Goal: Task Accomplishment & Management: Manage account settings

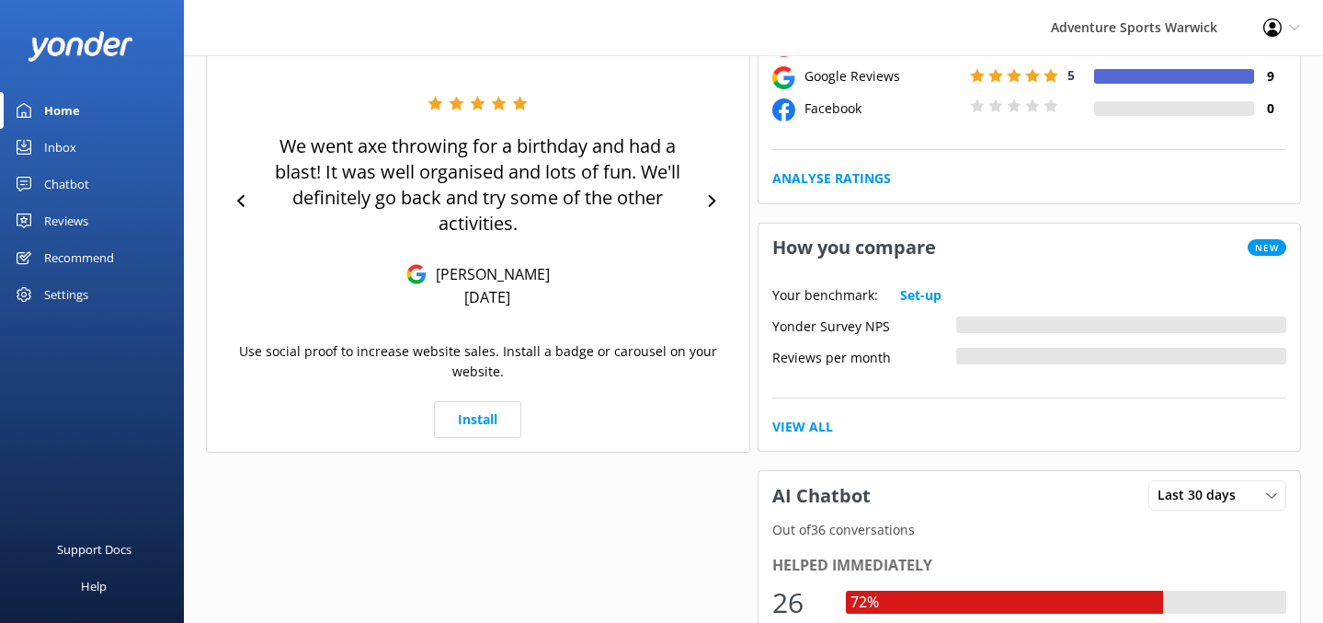
scroll to position [412, 0]
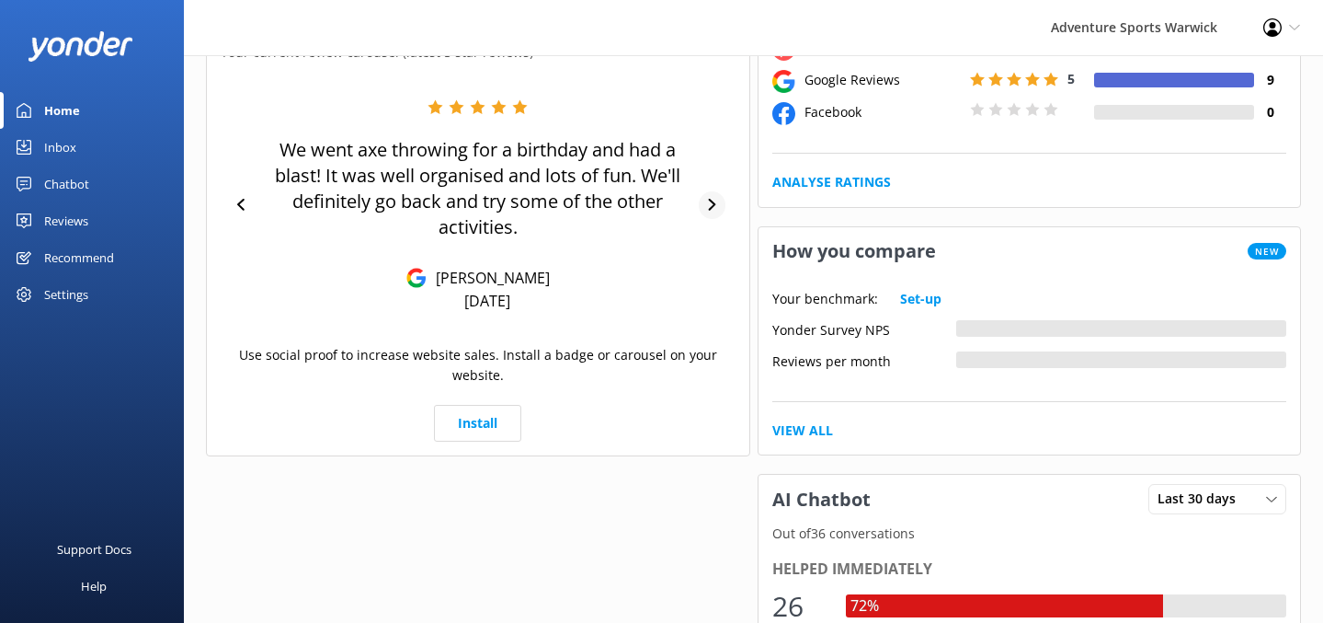
click at [714, 200] on icon at bounding box center [712, 205] width 12 height 12
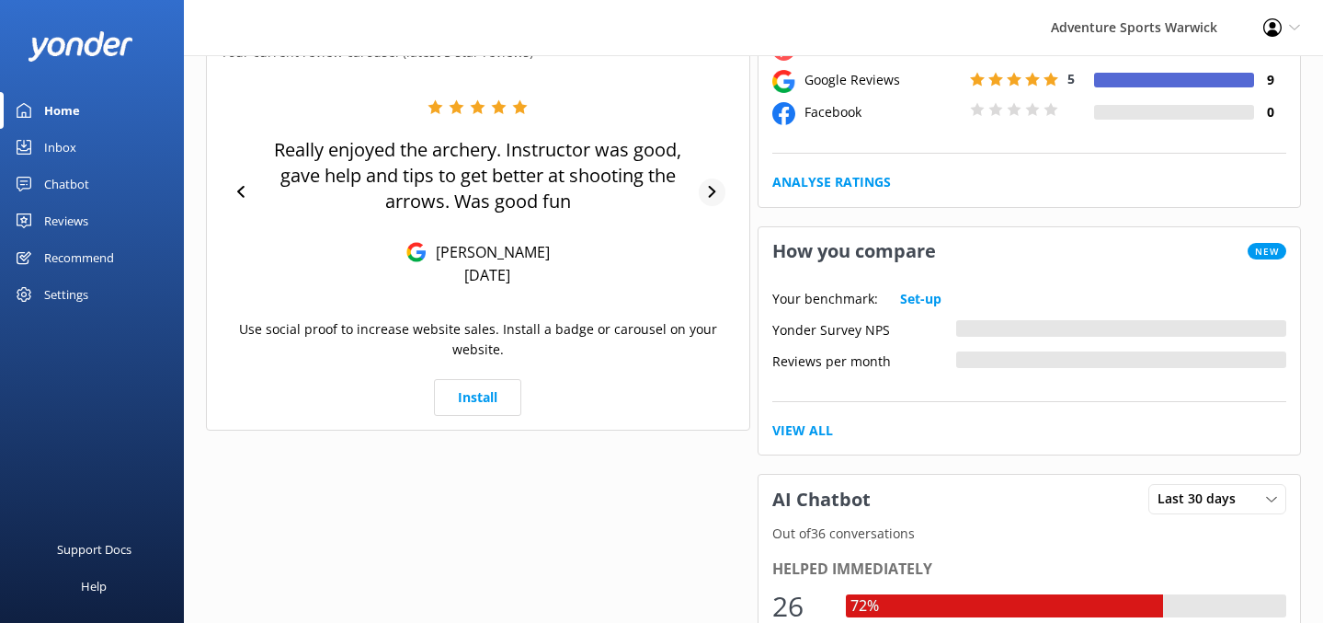
click at [714, 200] on div at bounding box center [712, 192] width 27 height 28
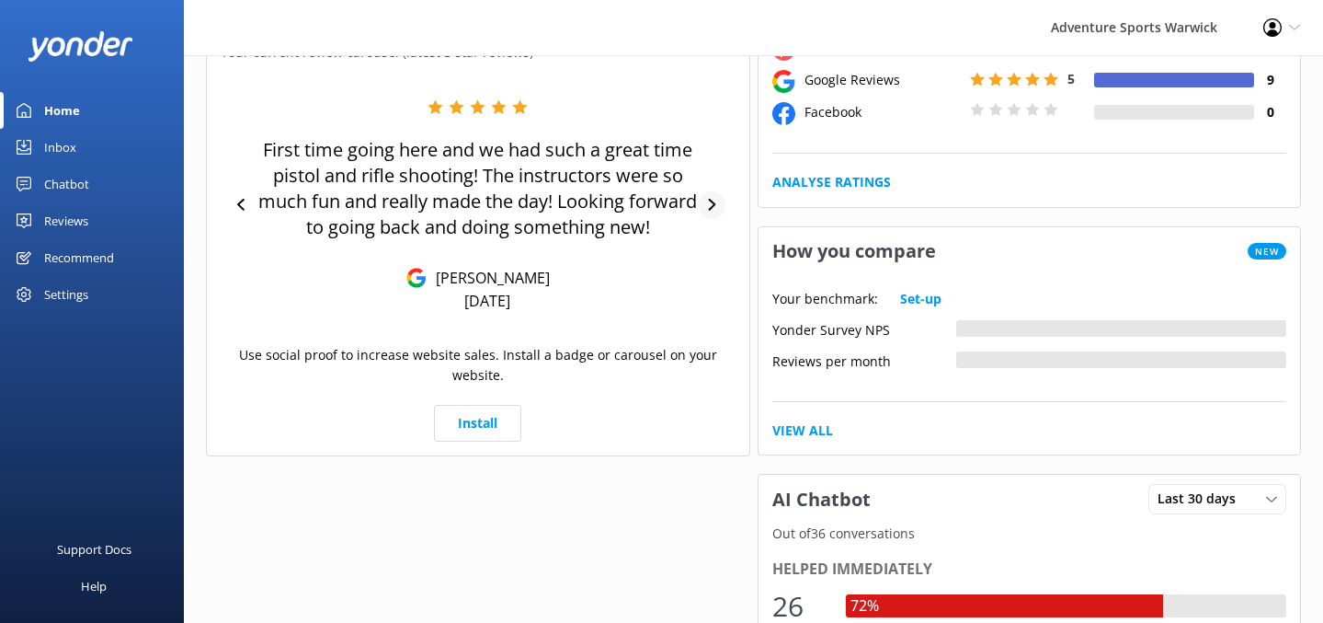
click at [714, 200] on icon at bounding box center [712, 205] width 12 height 12
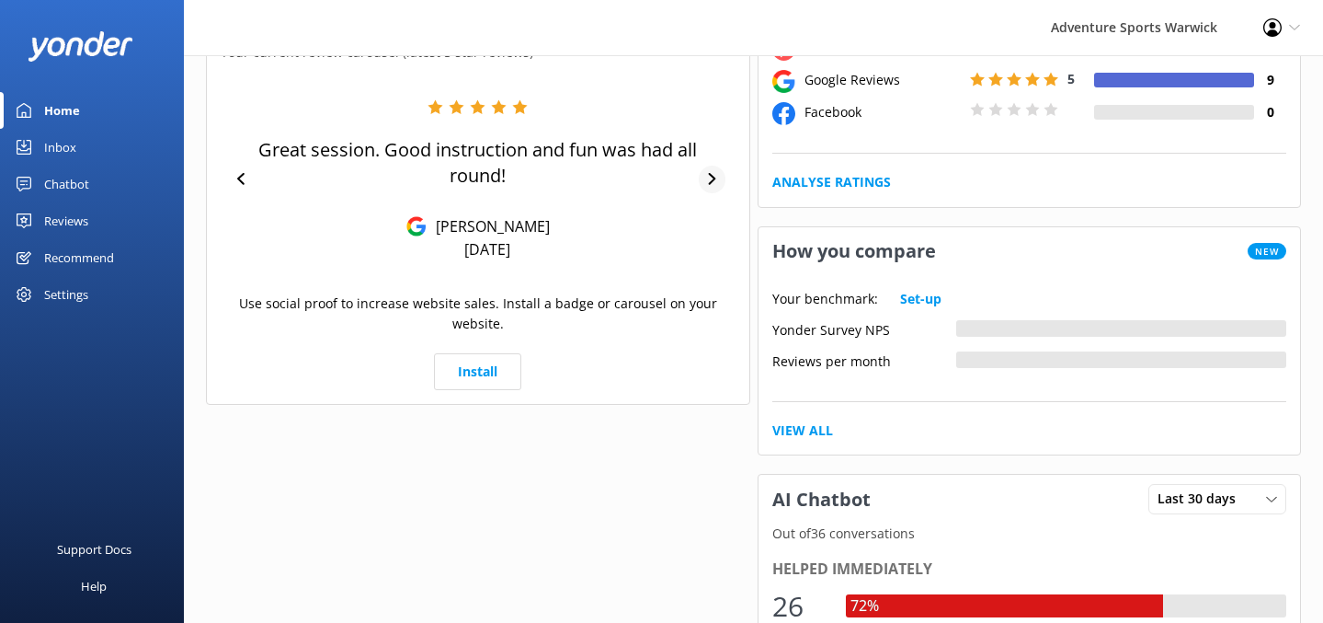
click at [714, 200] on div "Great session. Good instruction and fun was had all round! [PERSON_NAME] [DATE]" at bounding box center [478, 179] width 515 height 160
click at [713, 177] on icon at bounding box center [712, 179] width 7 height 12
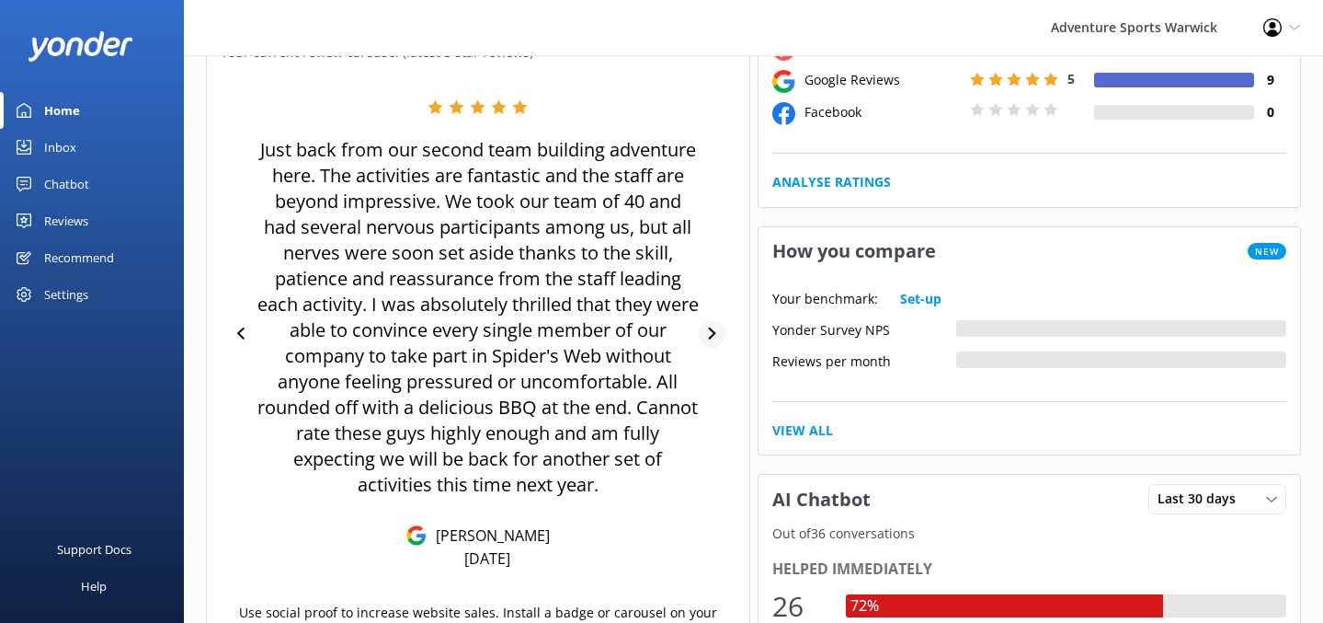
click at [713, 177] on div "Just back from our second team building adventure here. The activities are fant…" at bounding box center [478, 333] width 515 height 469
click at [717, 329] on icon at bounding box center [712, 333] width 12 height 12
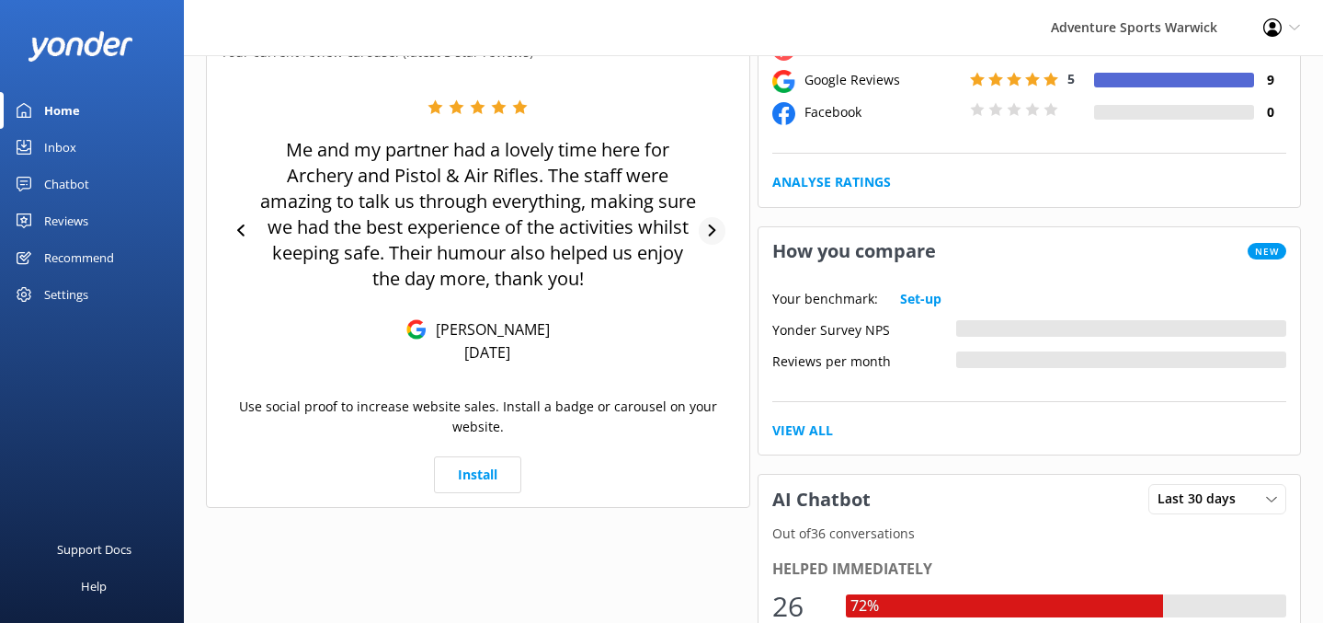
click at [711, 226] on icon at bounding box center [712, 230] width 7 height 12
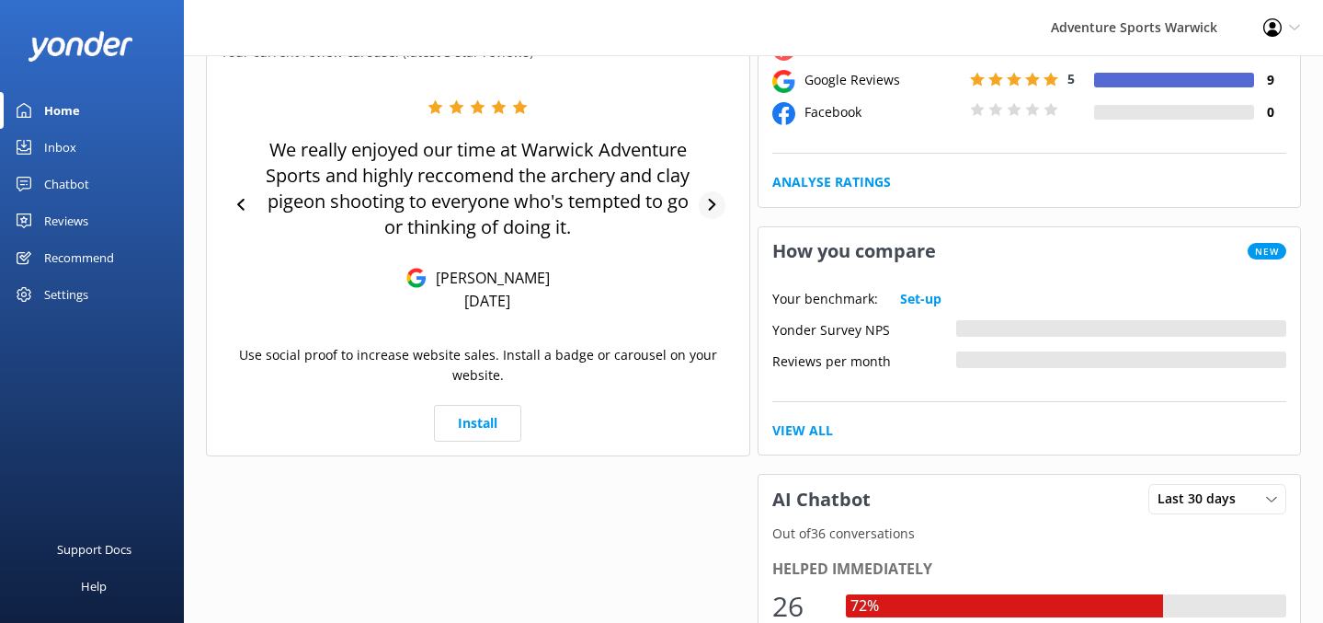
click at [715, 205] on icon at bounding box center [712, 205] width 7 height 12
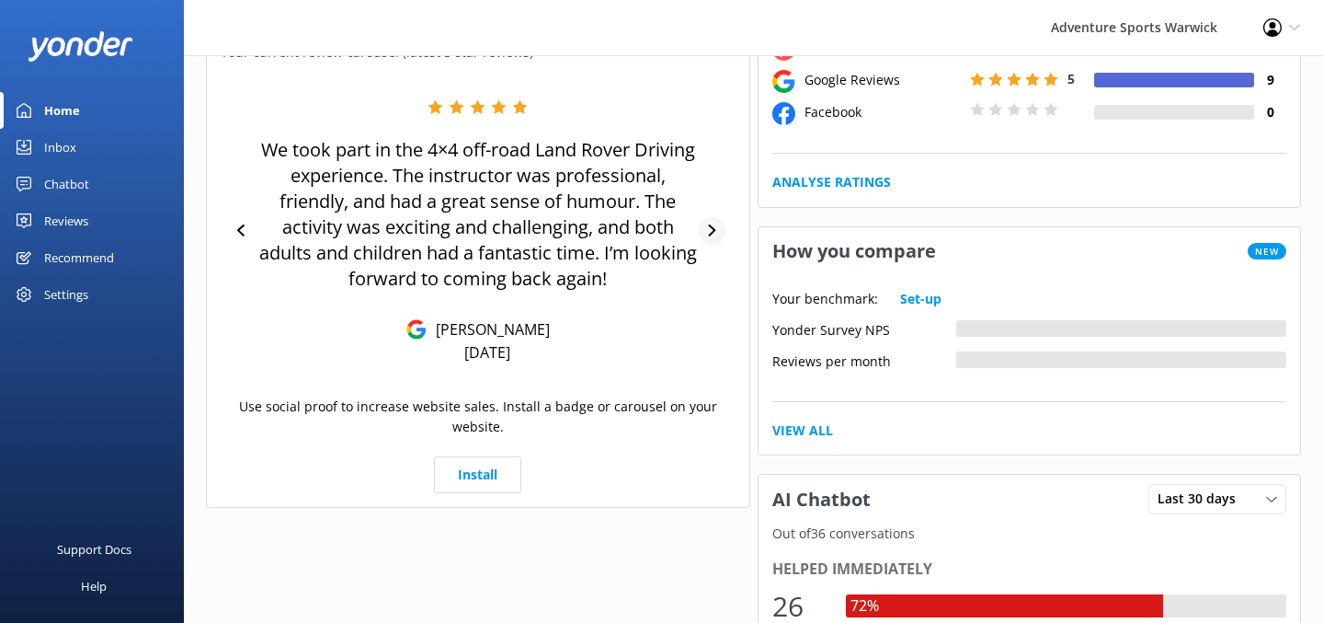
click at [717, 224] on icon at bounding box center [712, 230] width 12 height 12
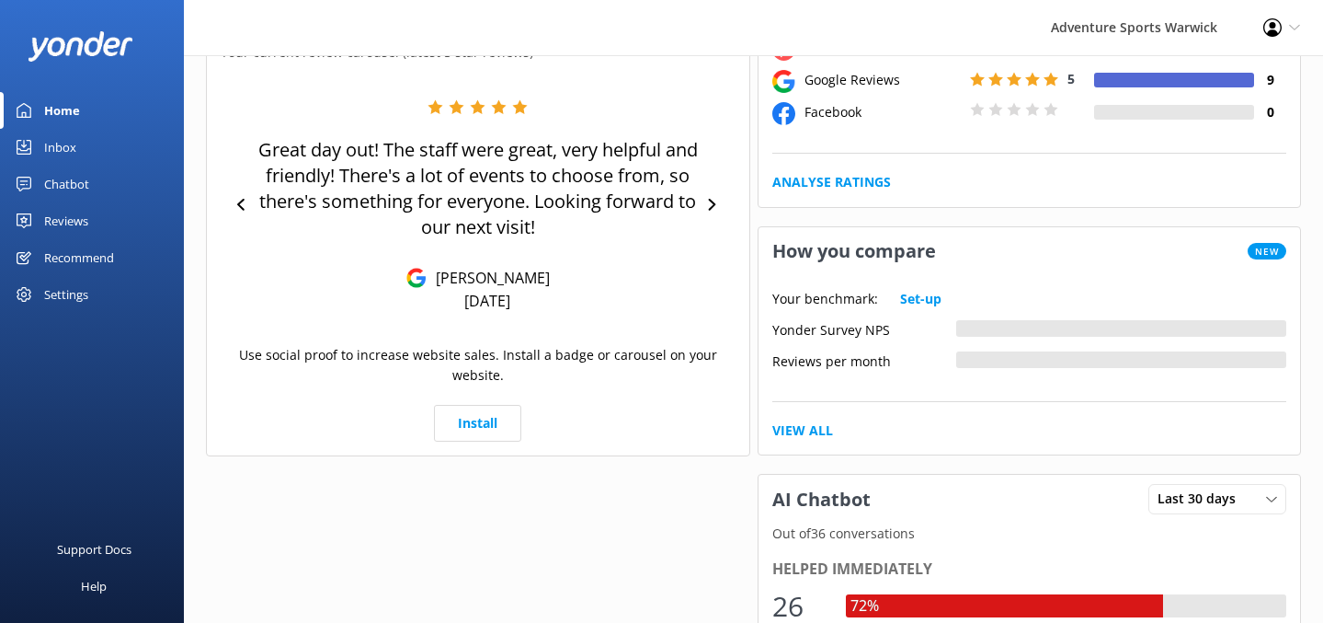
click at [67, 189] on div "Chatbot" at bounding box center [66, 184] width 45 height 37
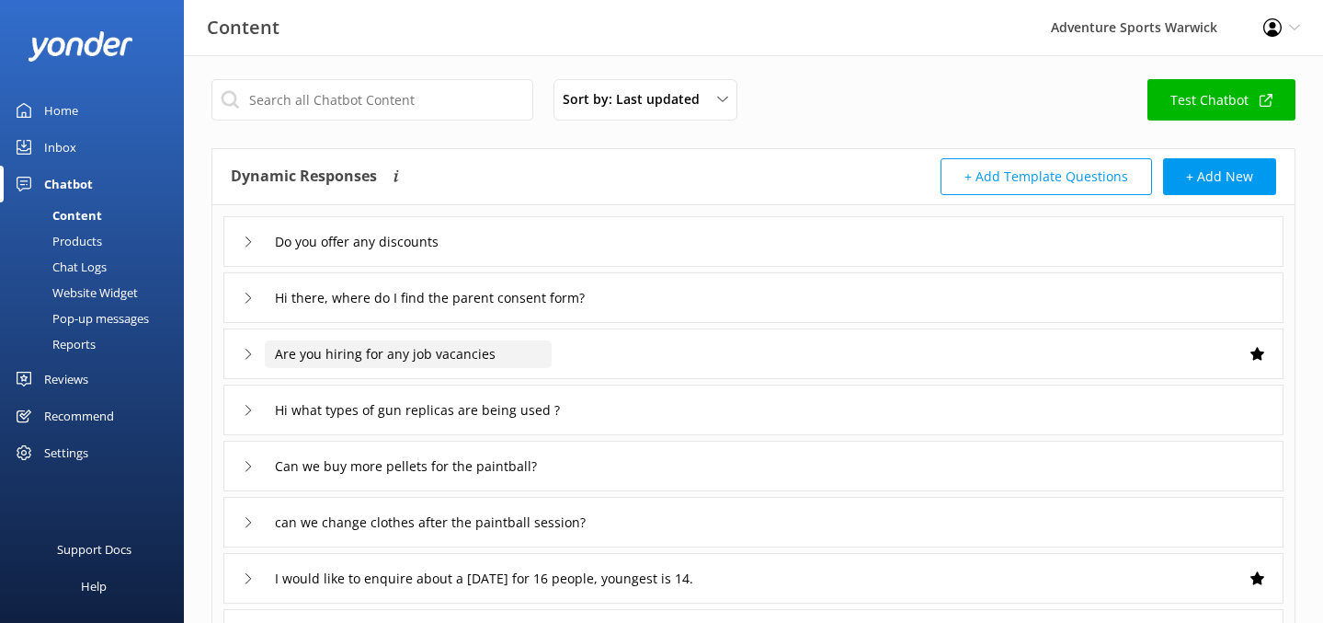
scroll to position [61, 0]
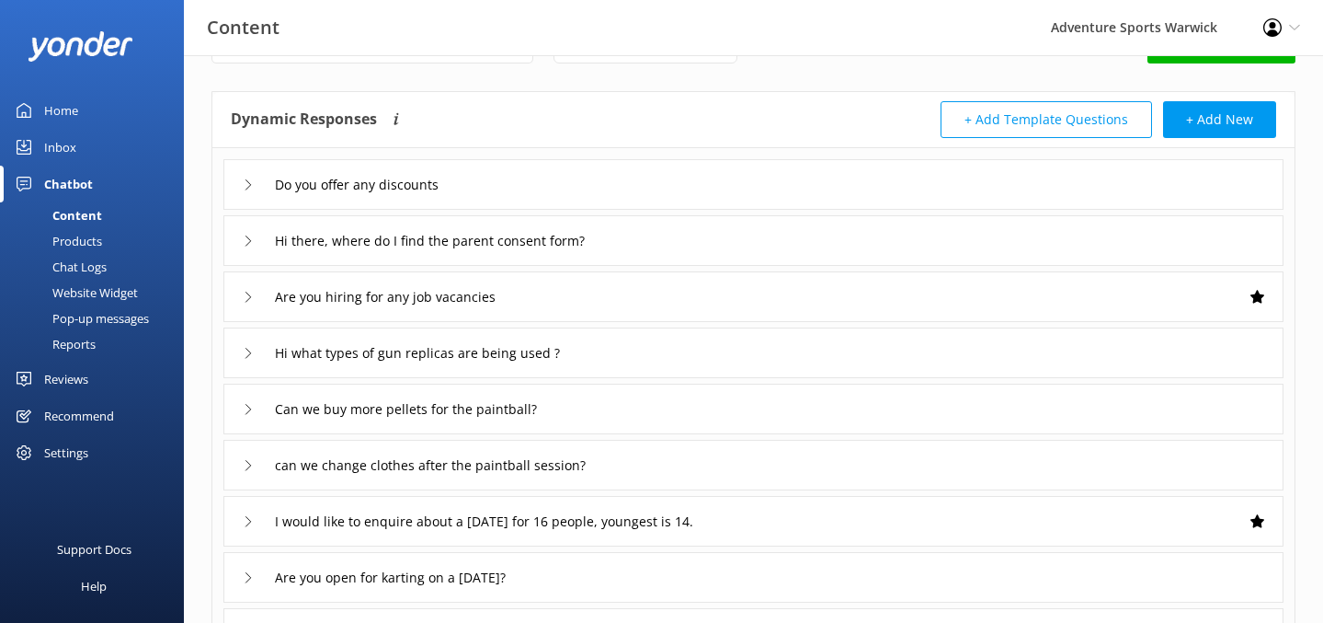
click at [254, 297] on icon at bounding box center [248, 297] width 11 height 11
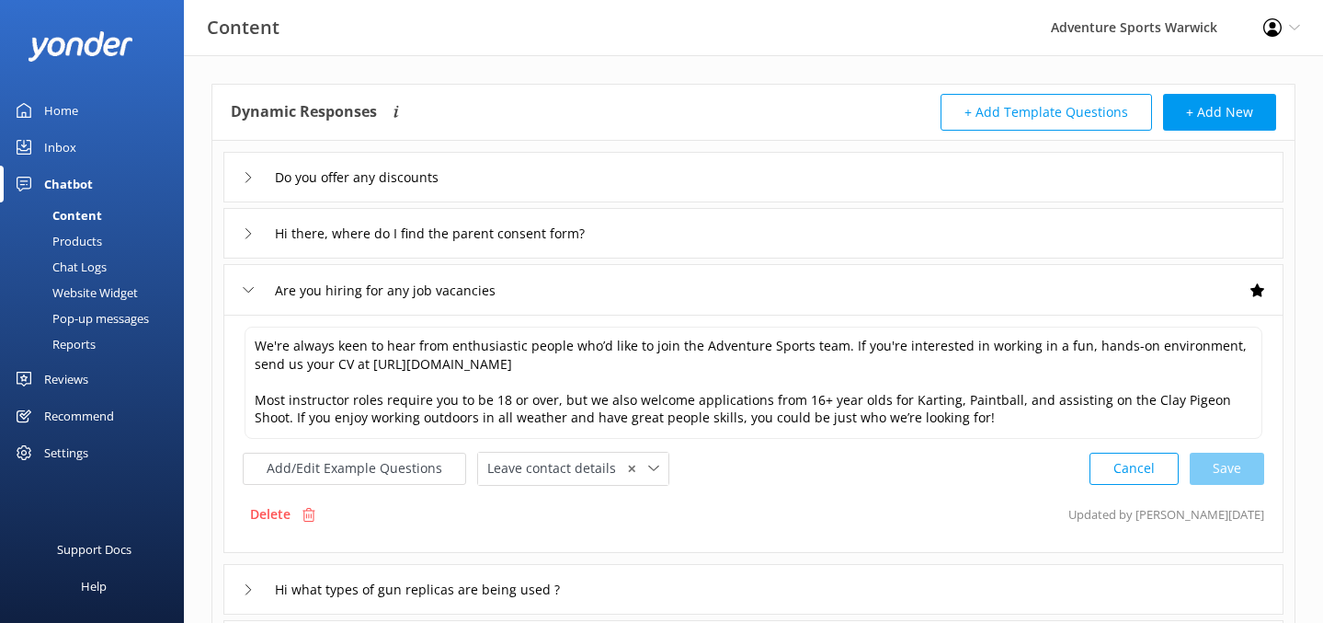
scroll to position [72, 0]
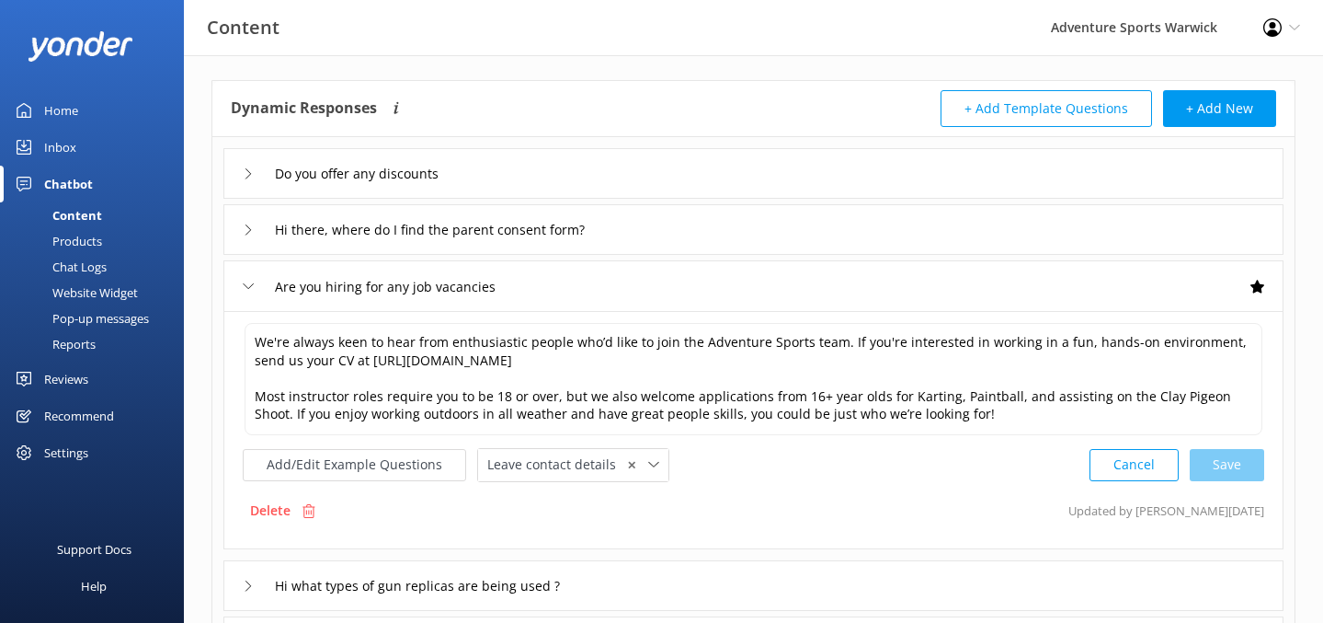
click at [251, 227] on icon at bounding box center [248, 229] width 11 height 11
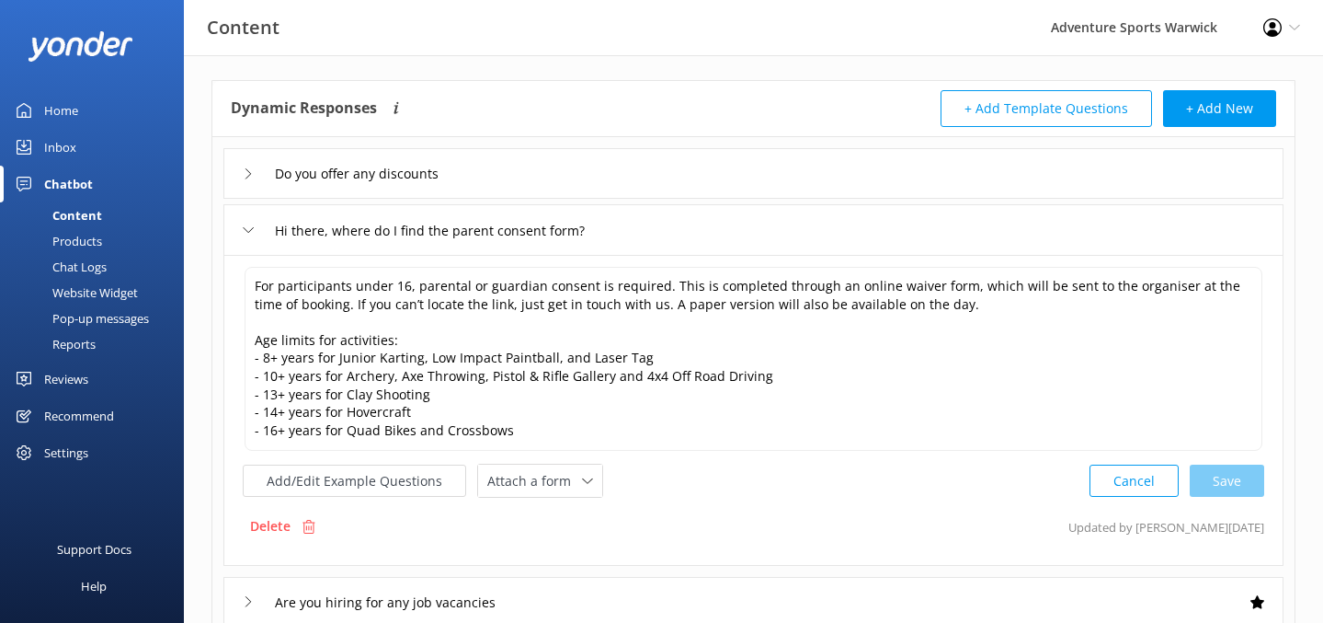
click at [248, 173] on icon at bounding box center [248, 173] width 11 height 11
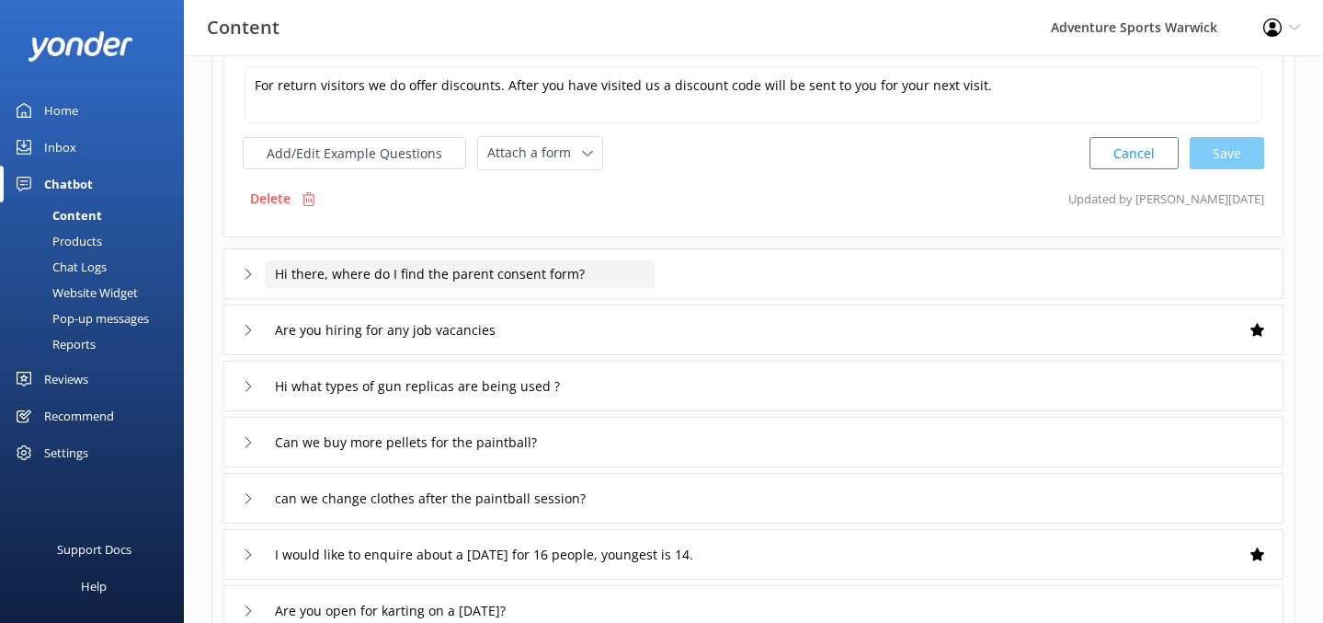
scroll to position [418, 0]
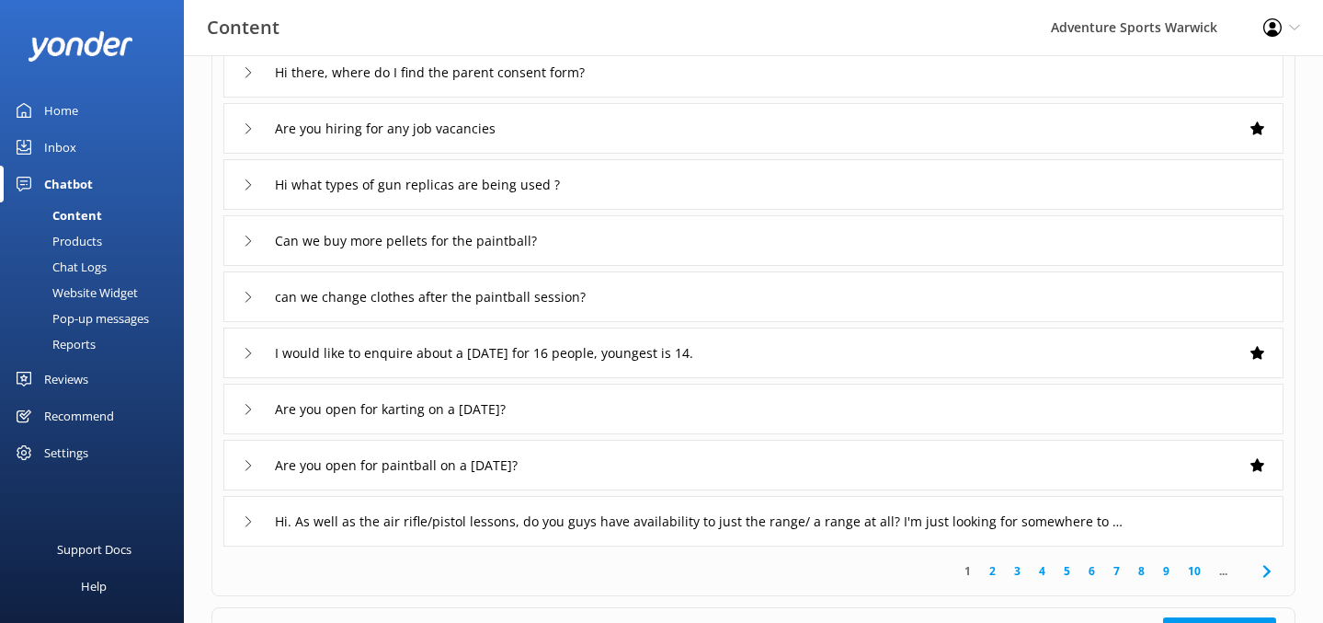
click at [252, 181] on icon at bounding box center [248, 184] width 11 height 11
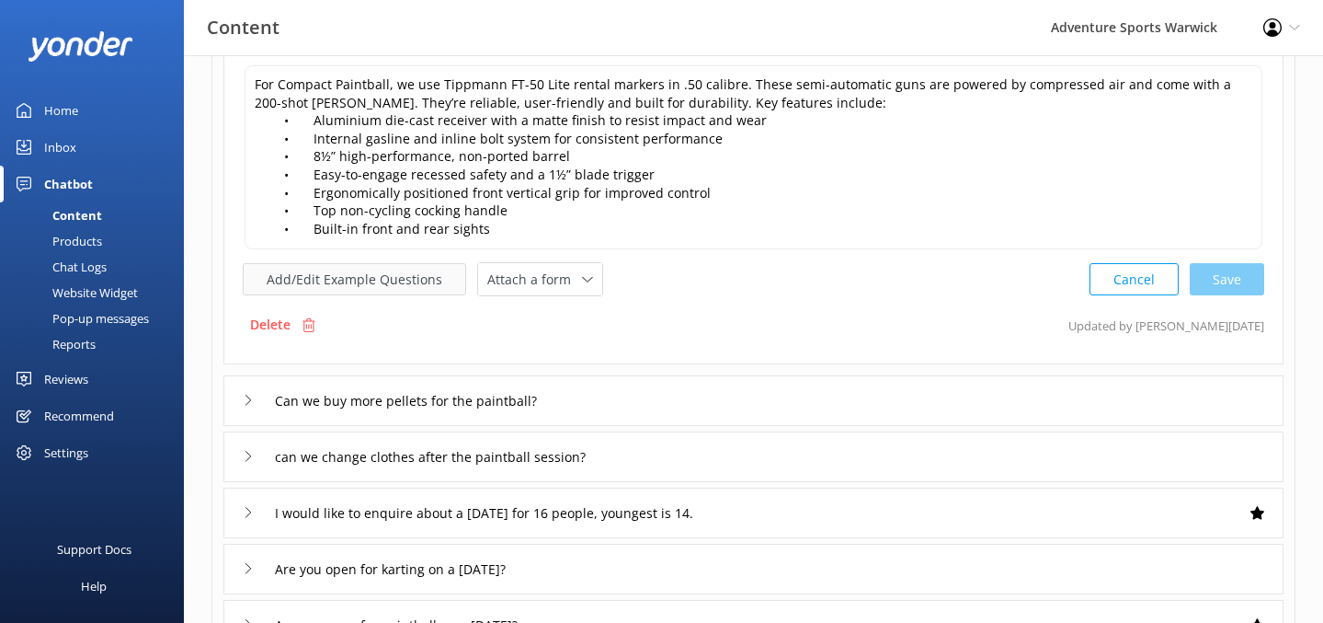
scroll to position [462, 0]
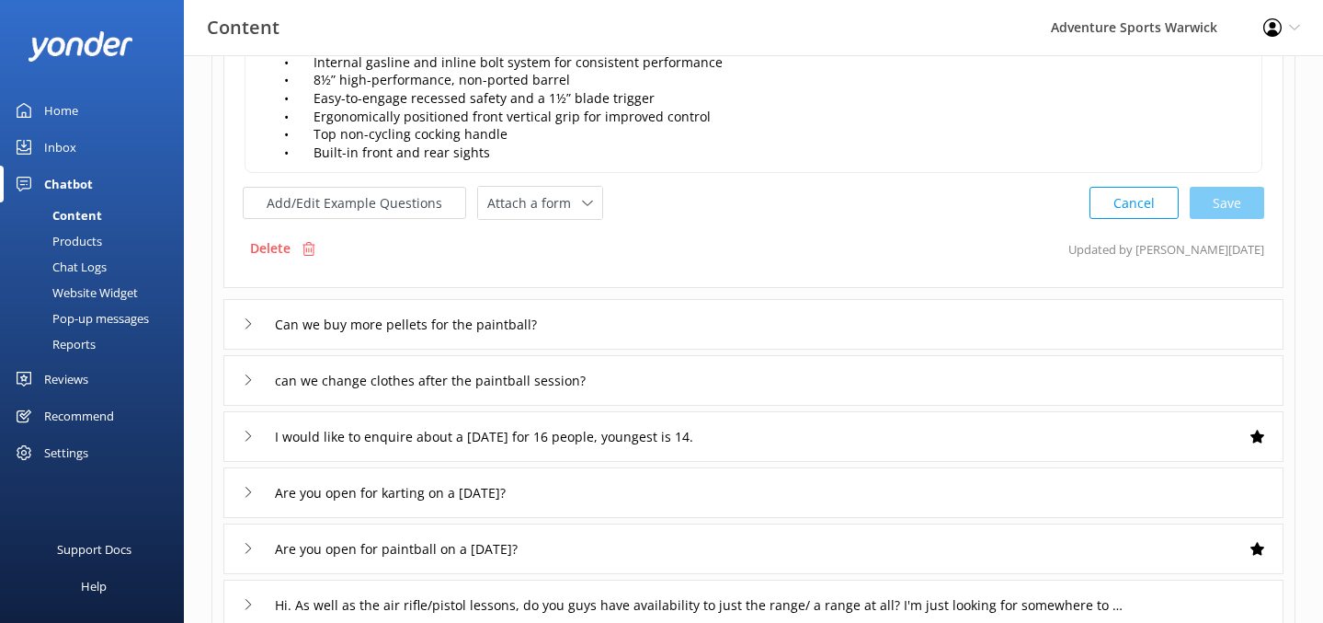
click at [256, 320] on div "Can we buy more pellets for the paintball?" at bounding box center [408, 324] width 331 height 30
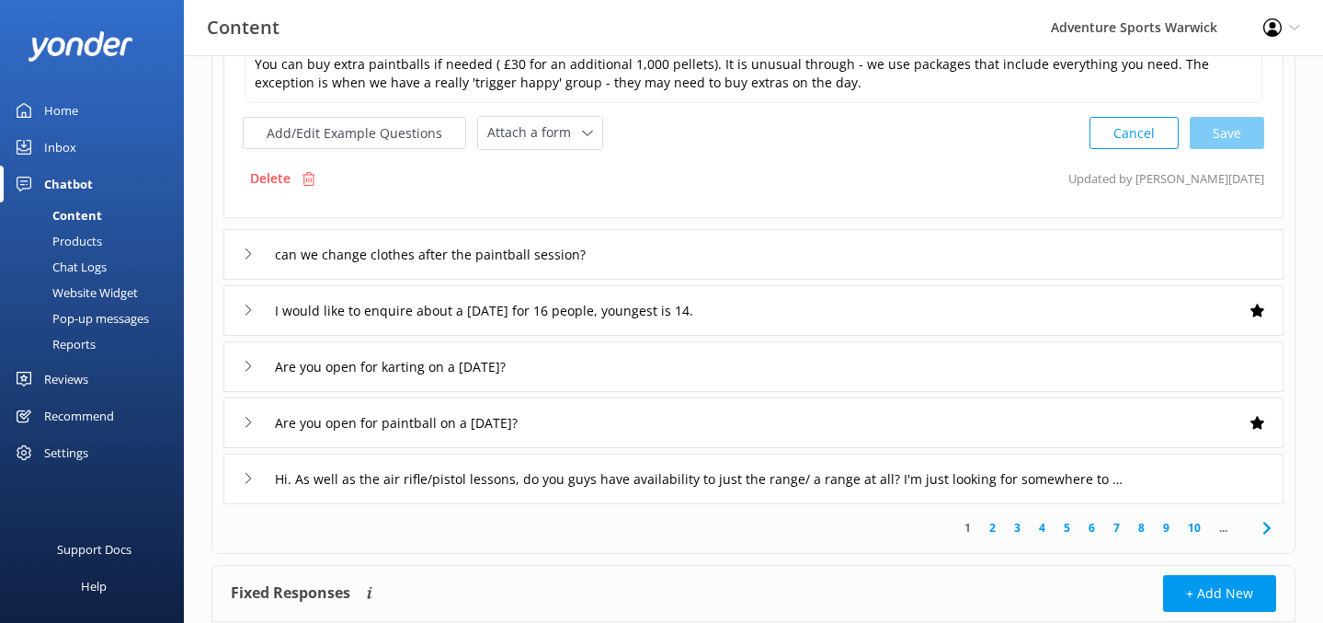
click at [249, 249] on icon at bounding box center [248, 253] width 11 height 11
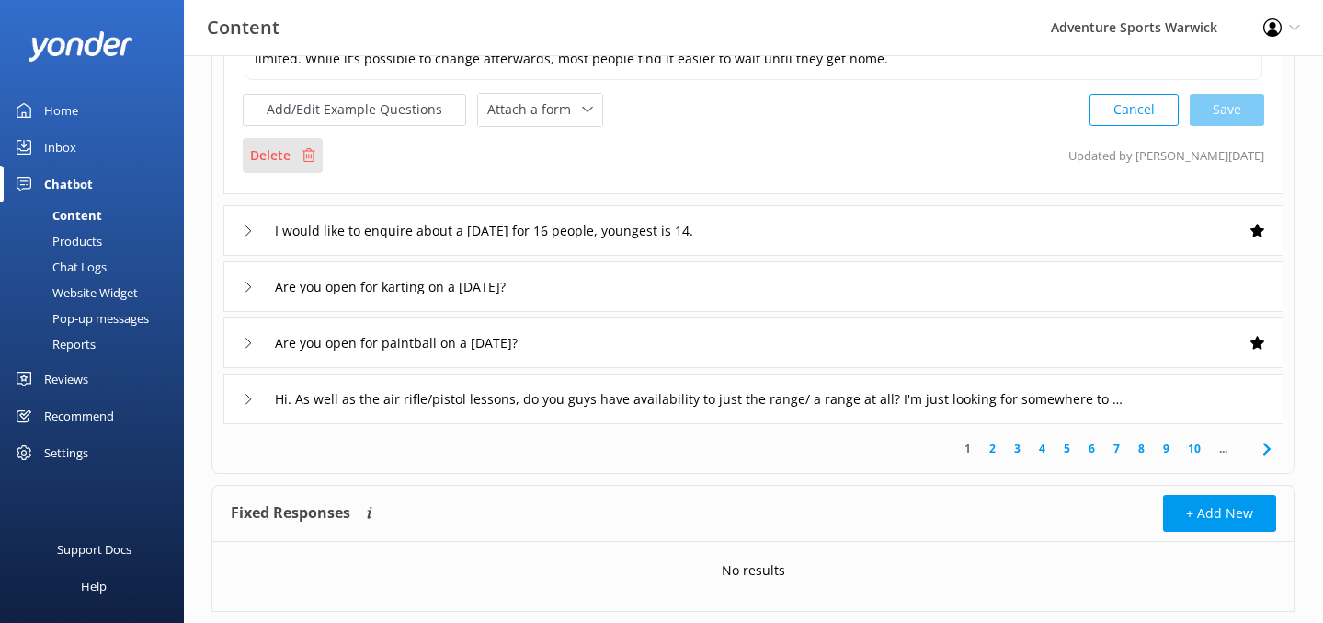
scroll to position [601, 0]
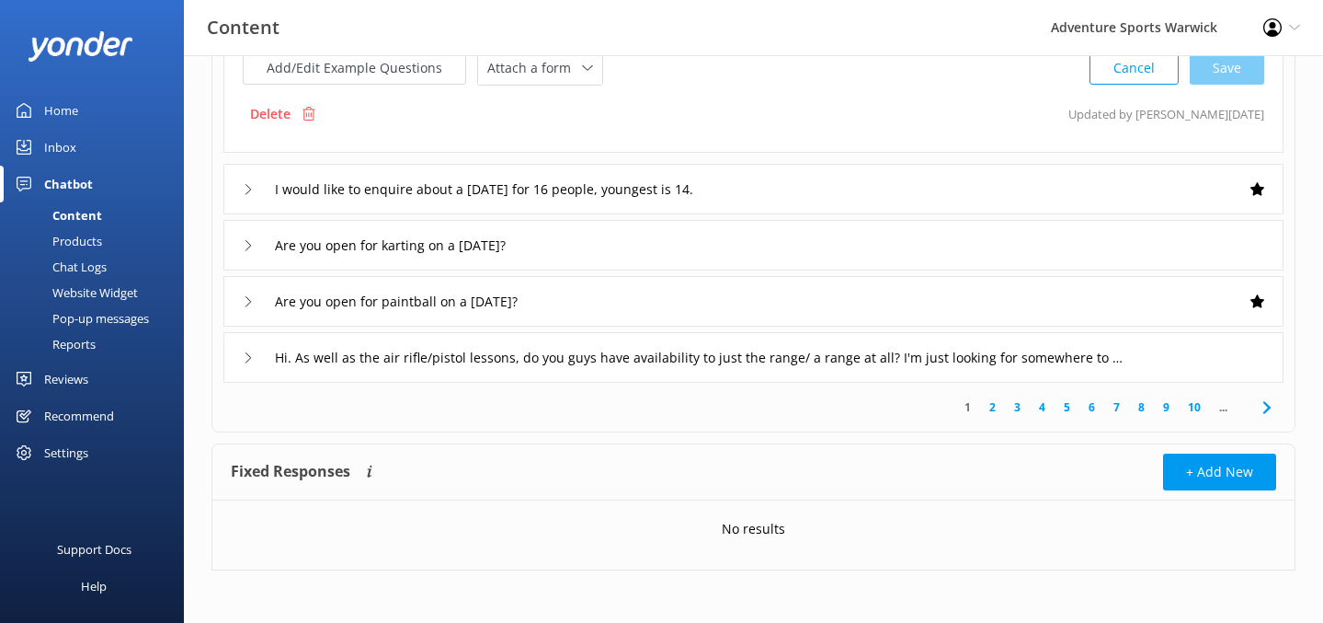
click at [250, 241] on icon at bounding box center [248, 245] width 11 height 11
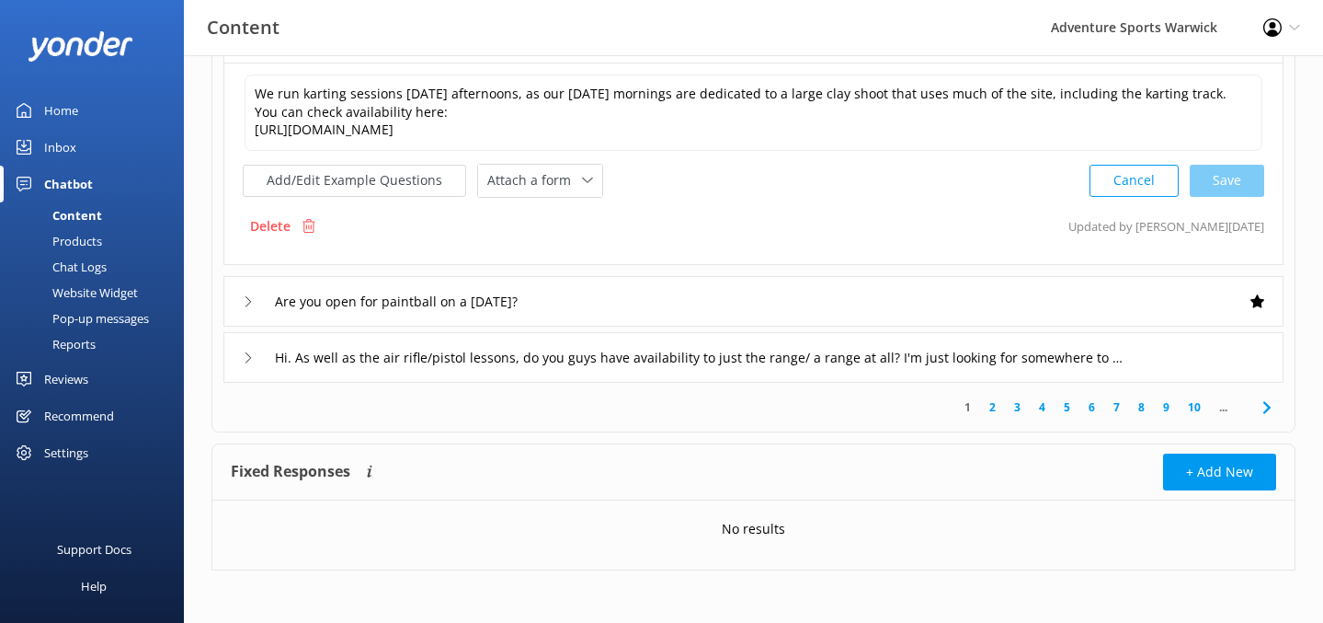
click at [256, 302] on div "Are you open for paintball on a [DATE]?" at bounding box center [397, 301] width 309 height 30
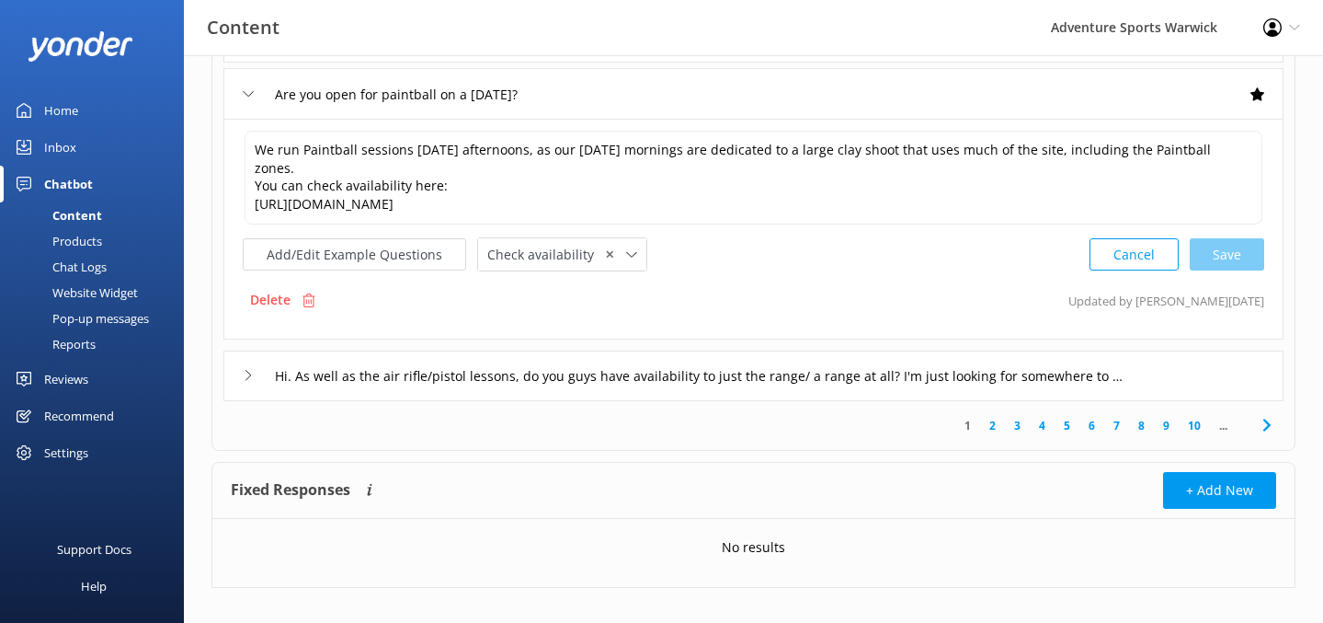
click at [252, 370] on icon at bounding box center [248, 375] width 11 height 11
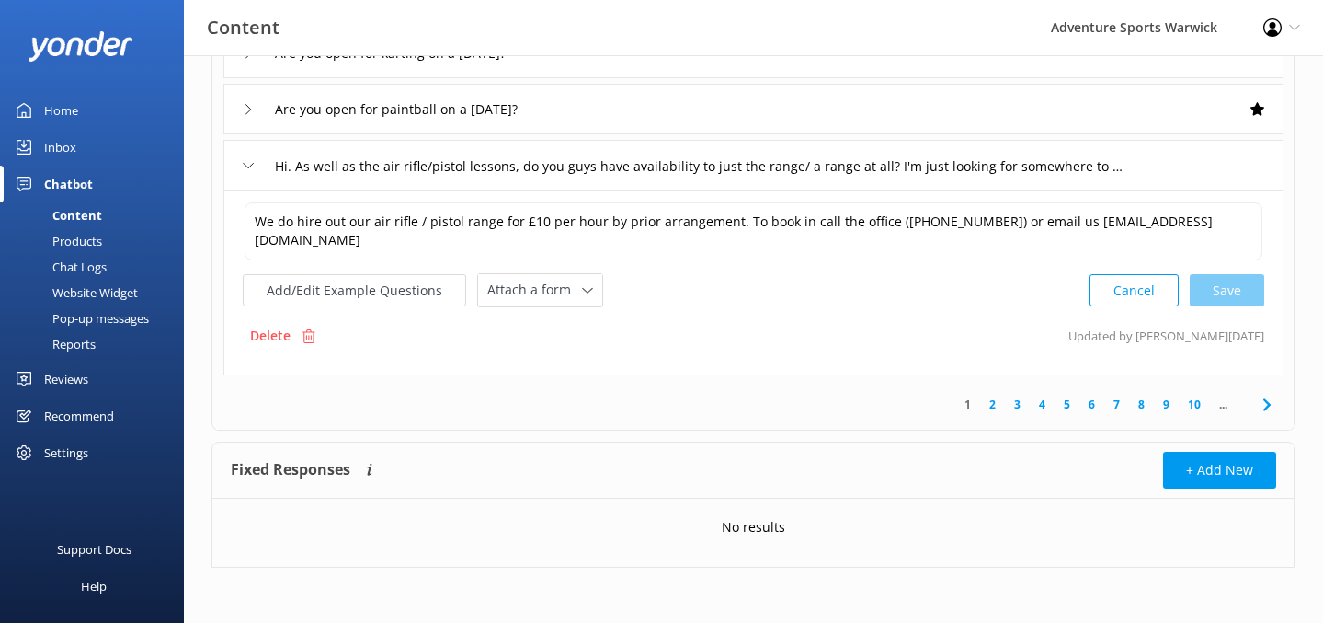
scroll to position [583, 0]
click at [421, 292] on button "Add/Edit Example Questions" at bounding box center [354, 292] width 223 height 32
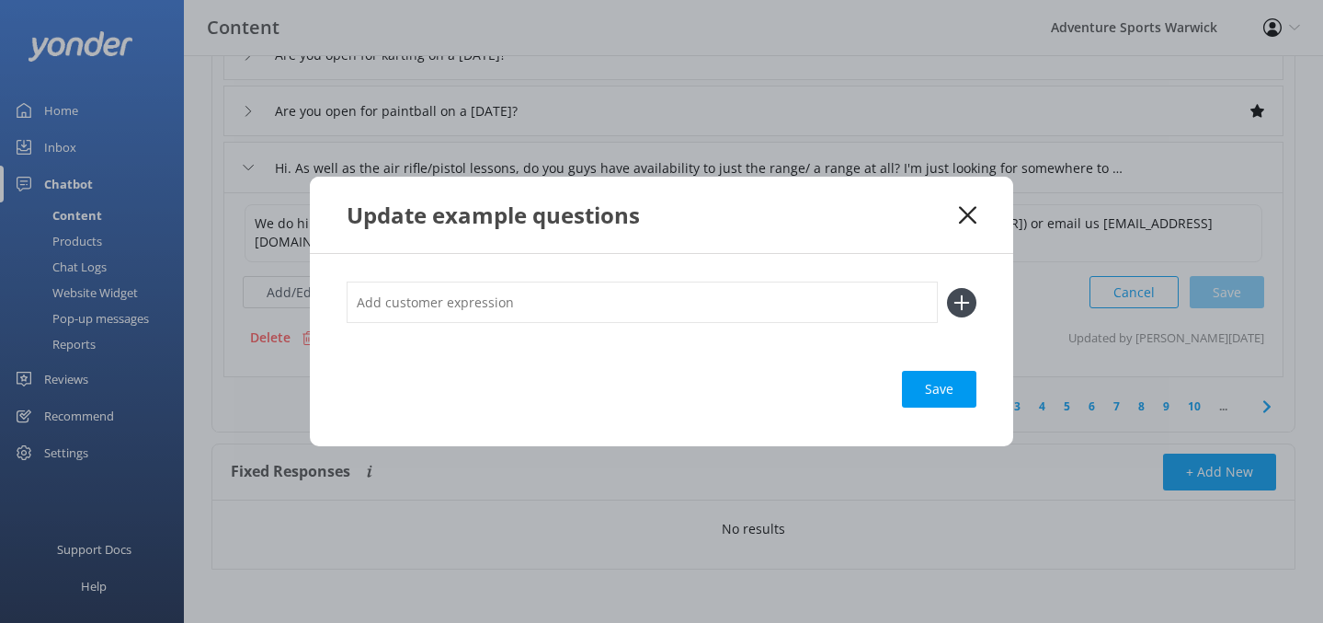
click at [257, 389] on div "Update example questions Save" at bounding box center [661, 311] width 1323 height 623
click at [967, 210] on icon at bounding box center [967, 215] width 17 height 18
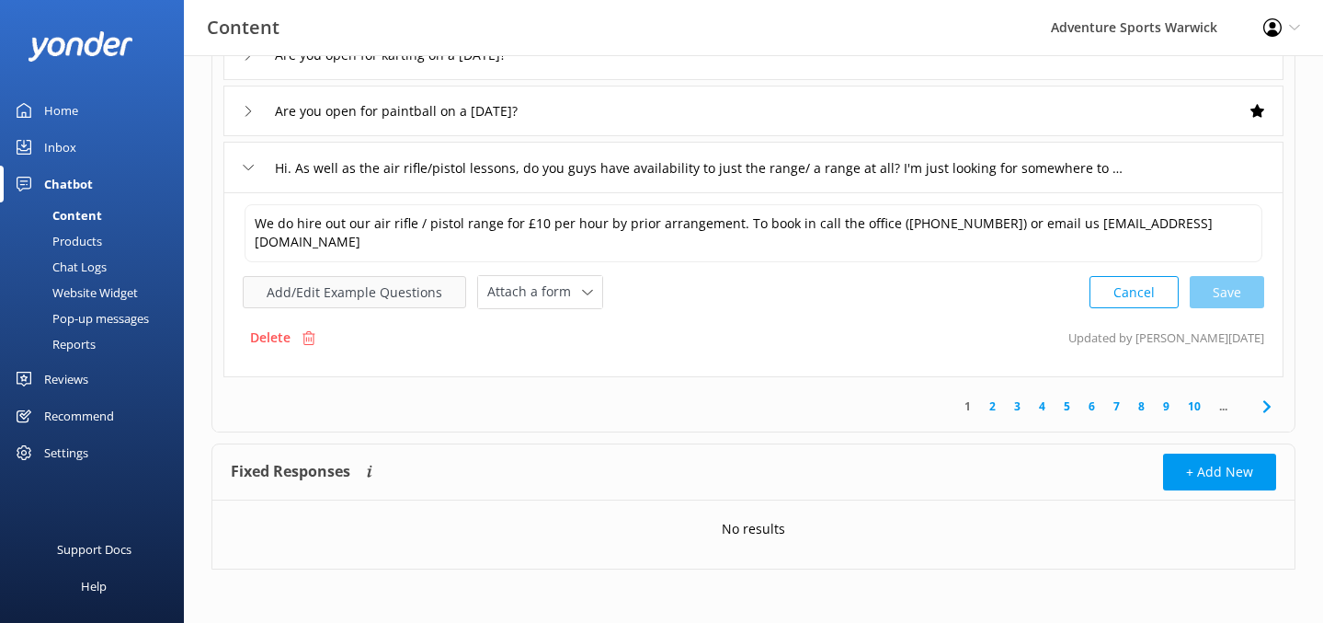
click at [336, 295] on button "Add/Edit Example Questions" at bounding box center [354, 292] width 223 height 32
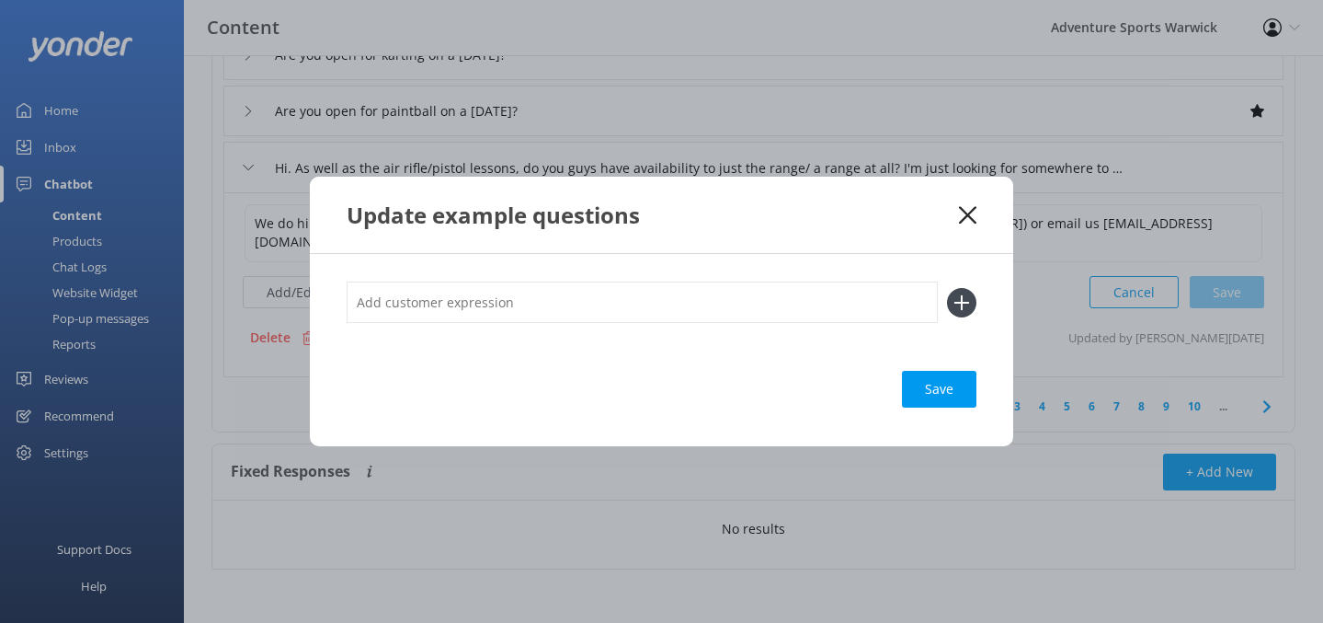
click at [975, 210] on icon at bounding box center [967, 215] width 17 height 18
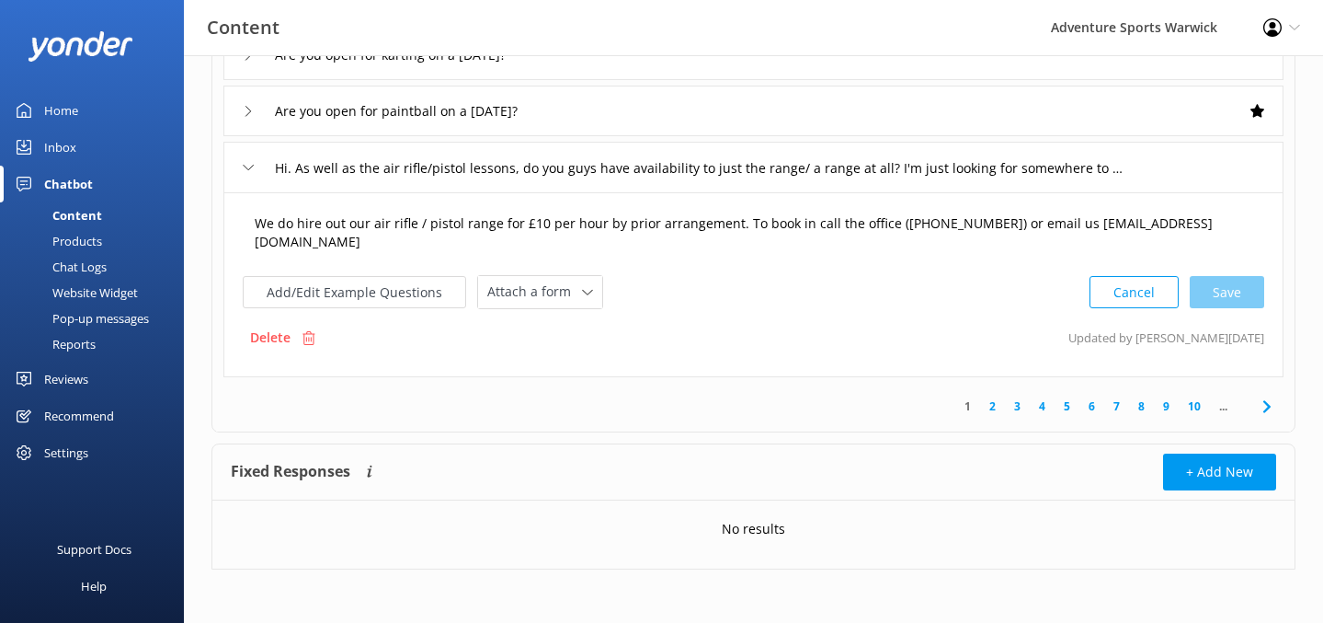
click at [660, 223] on textarea "We do hire out our air rifle / pistol range for £10 per hour by prior arrangeme…" at bounding box center [754, 233] width 1018 height 58
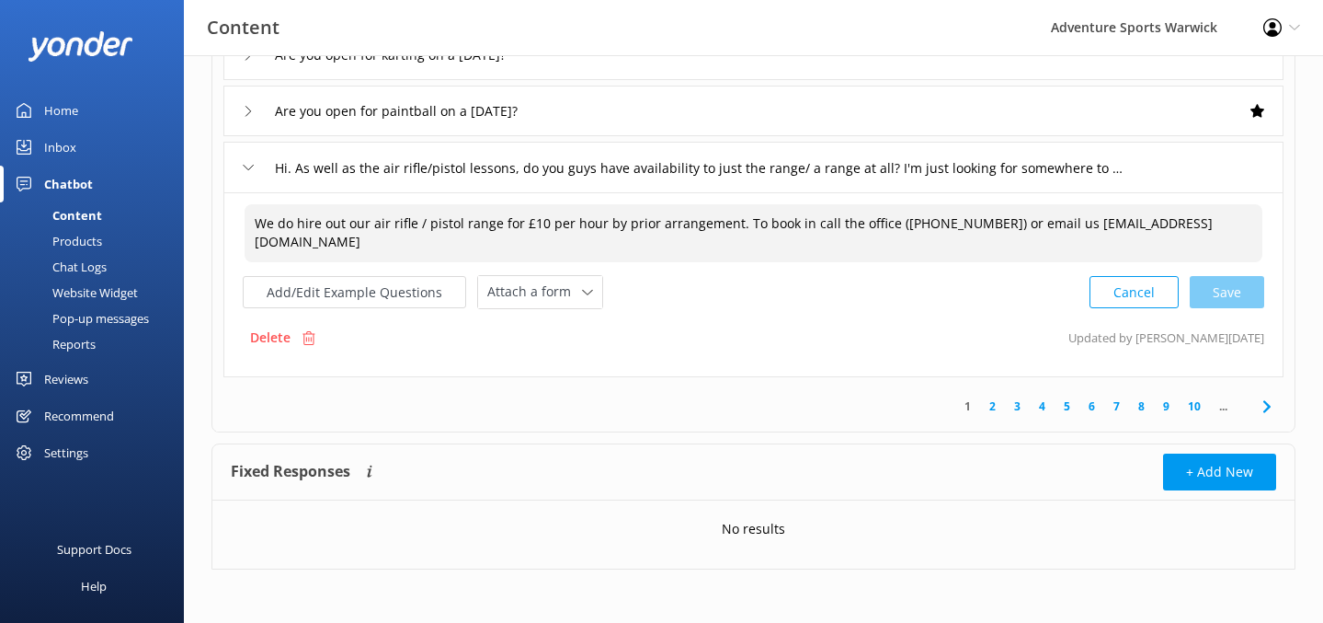
click at [498, 221] on textarea "We do hire out our air rifle / pistol range for £10 per hour by prior arrangeme…" at bounding box center [754, 233] width 1018 height 58
type textarea "We do hire out our air rifle / pistol range [DATE] - Fridays for £10 per hour b…"
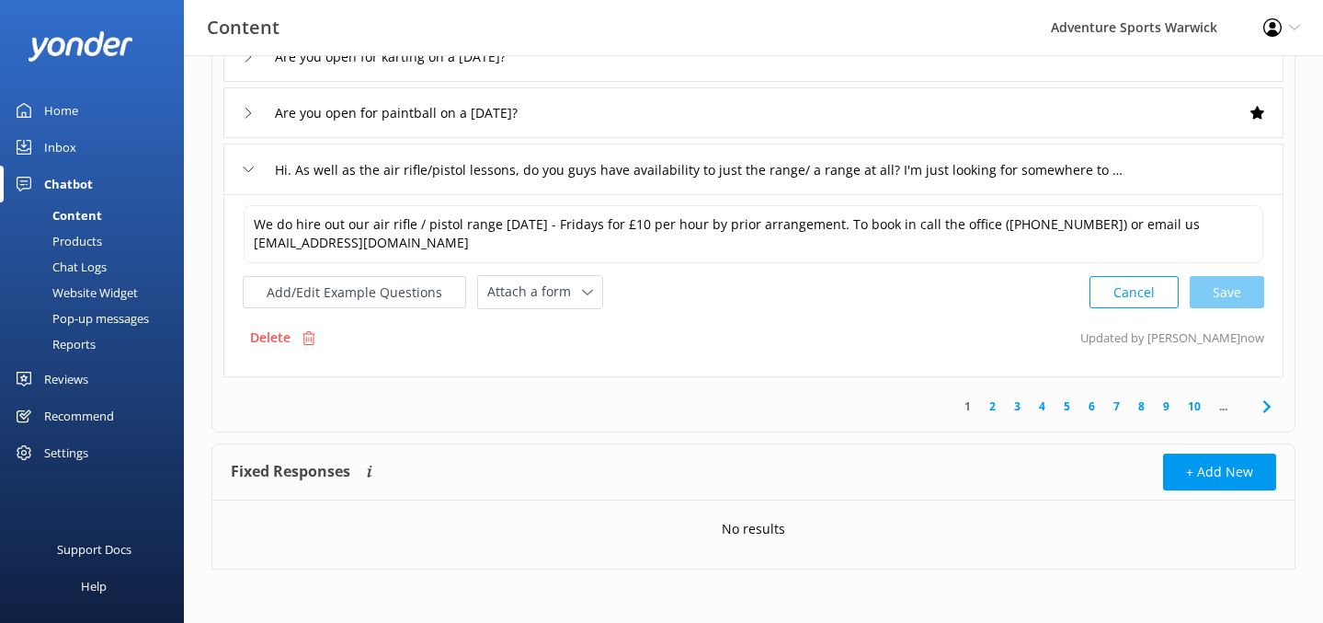
click at [994, 405] on link "2" at bounding box center [992, 405] width 25 height 17
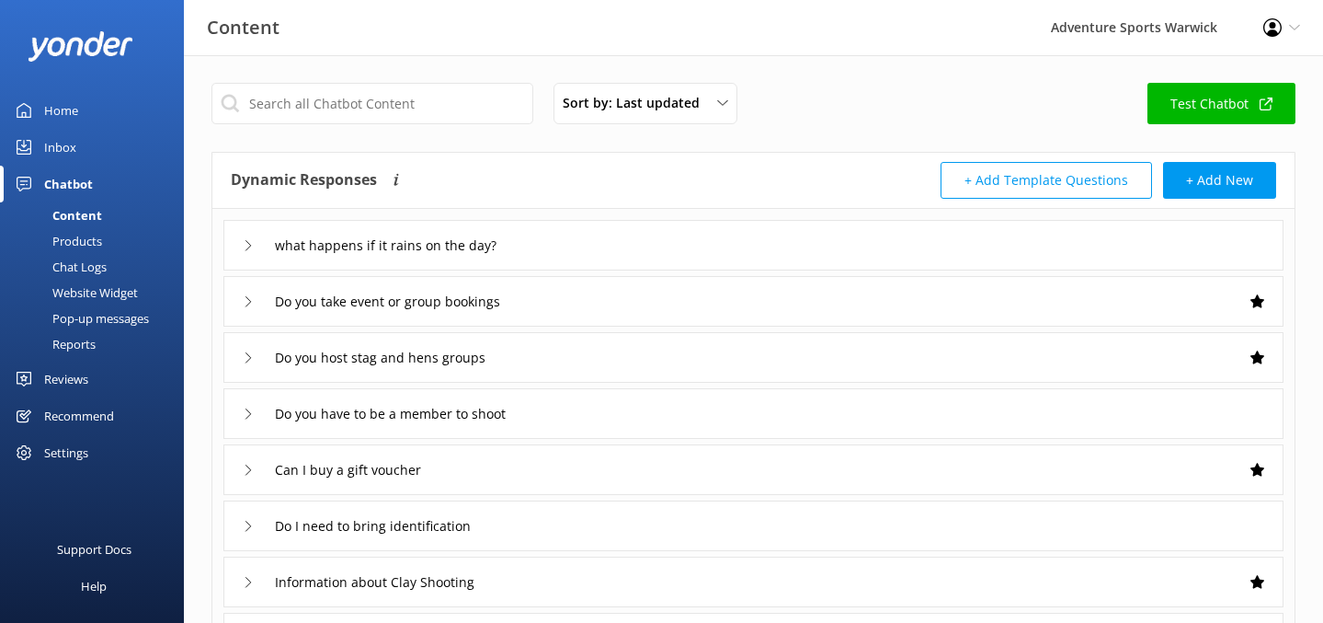
click at [86, 267] on div "Chat Logs" at bounding box center [59, 267] width 96 height 26
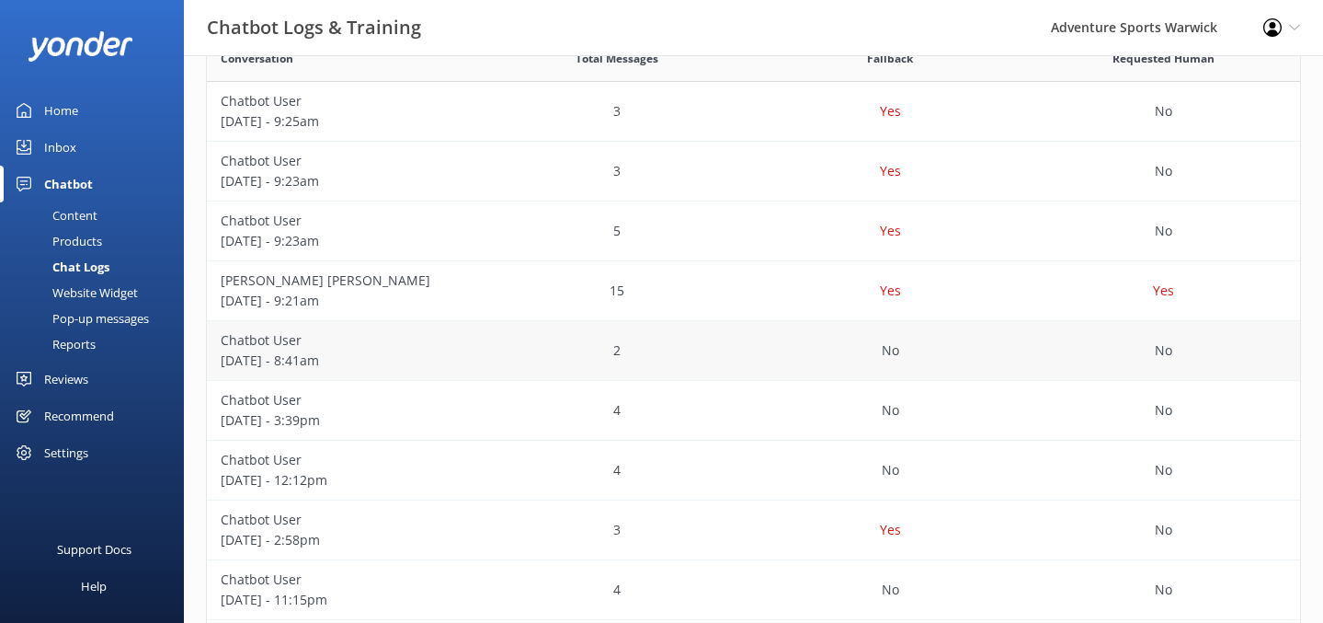
scroll to position [521, 0]
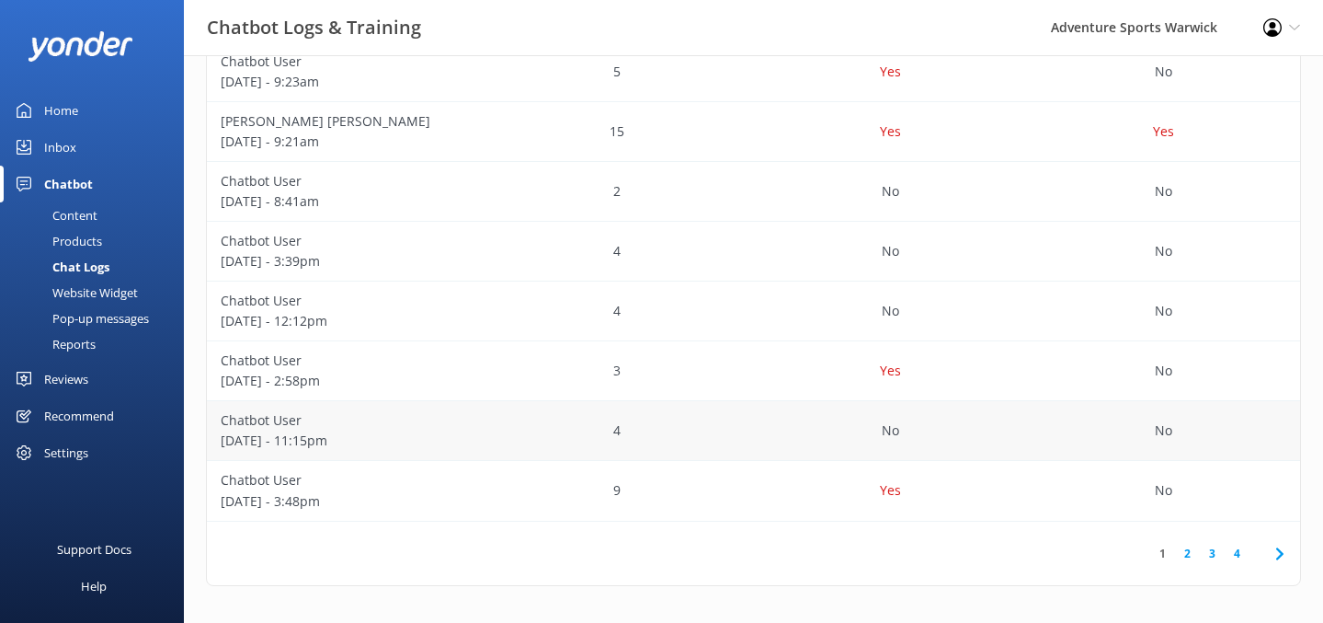
click at [621, 429] on div "4" at bounding box center [616, 431] width 273 height 60
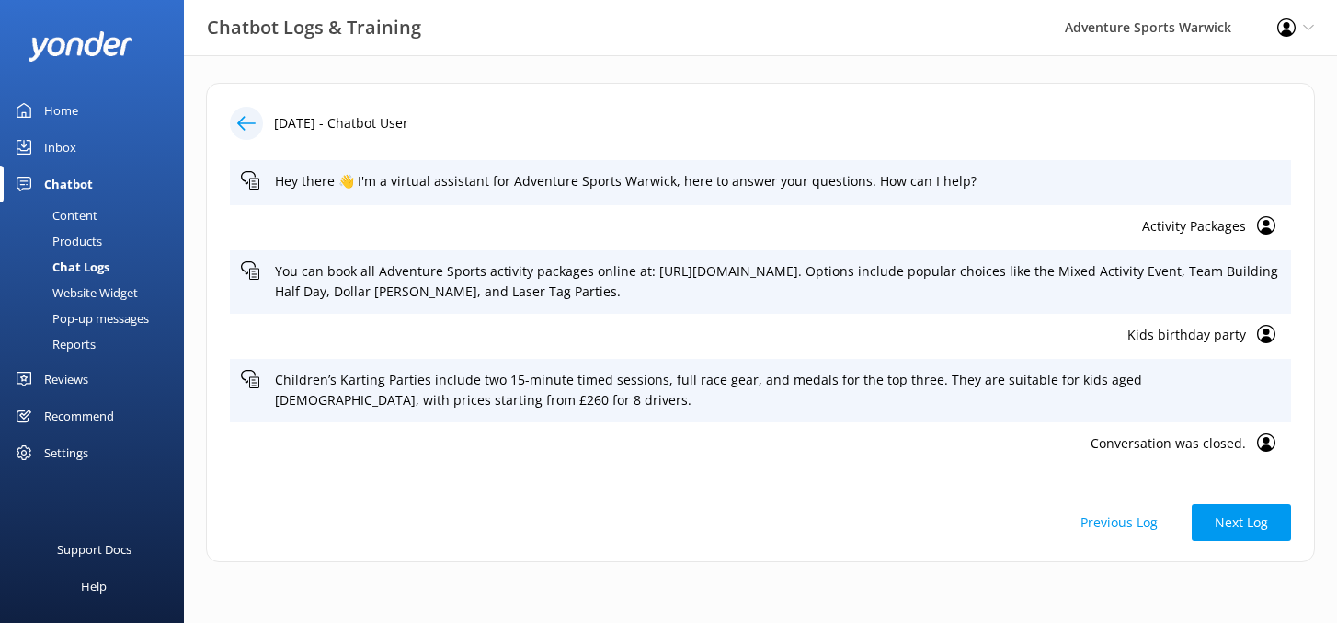
drag, startPoint x: 67, startPoint y: 379, endPoint x: 177, endPoint y: 373, distance: 110.5
click at [67, 378] on div "Reviews" at bounding box center [66, 378] width 44 height 37
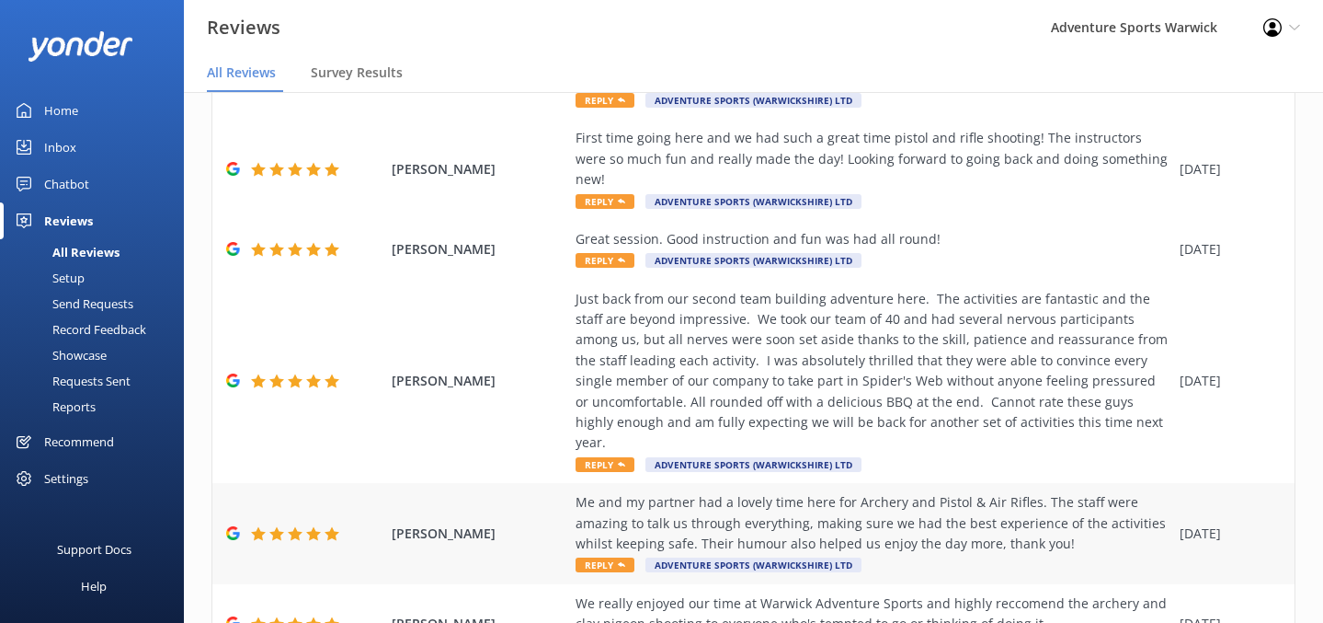
scroll to position [575, 0]
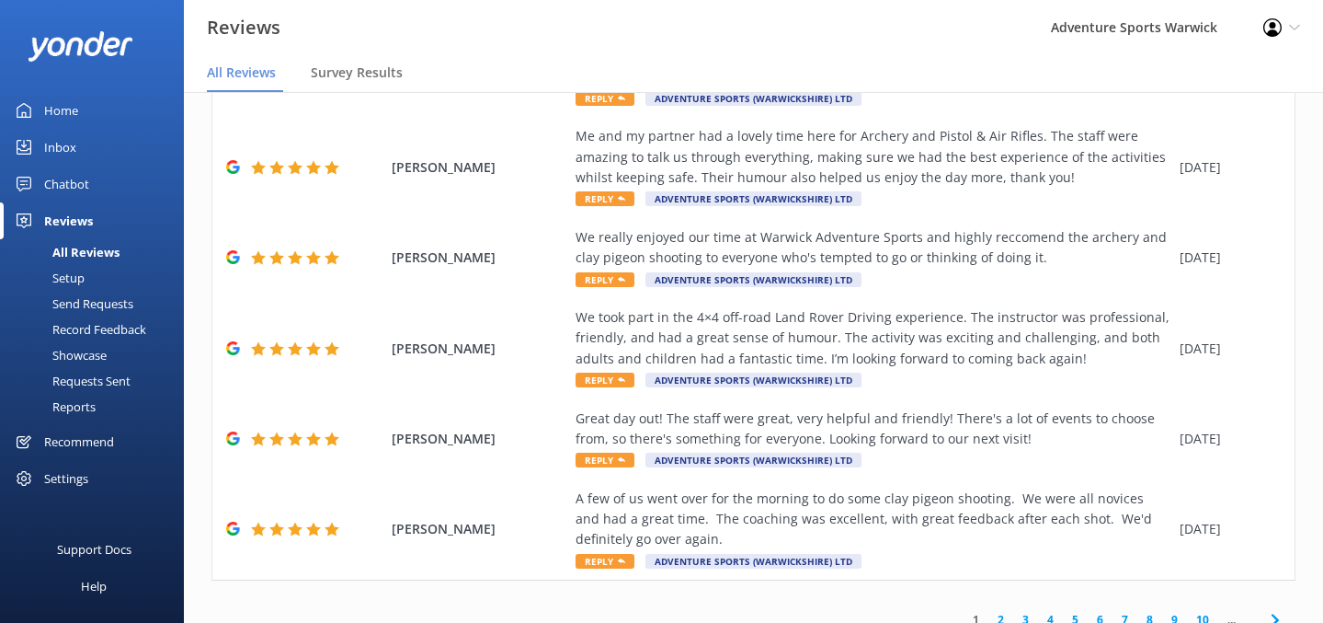
click at [989, 611] on link "2" at bounding box center [1001, 619] width 25 height 17
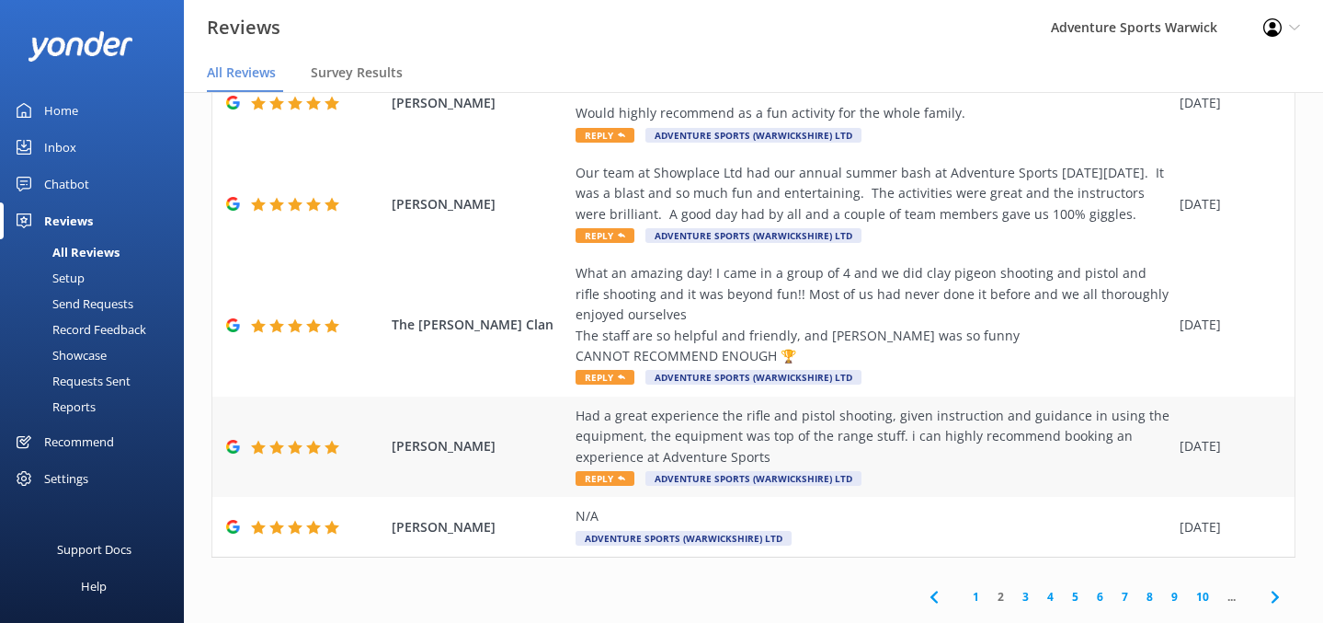
scroll to position [37, 0]
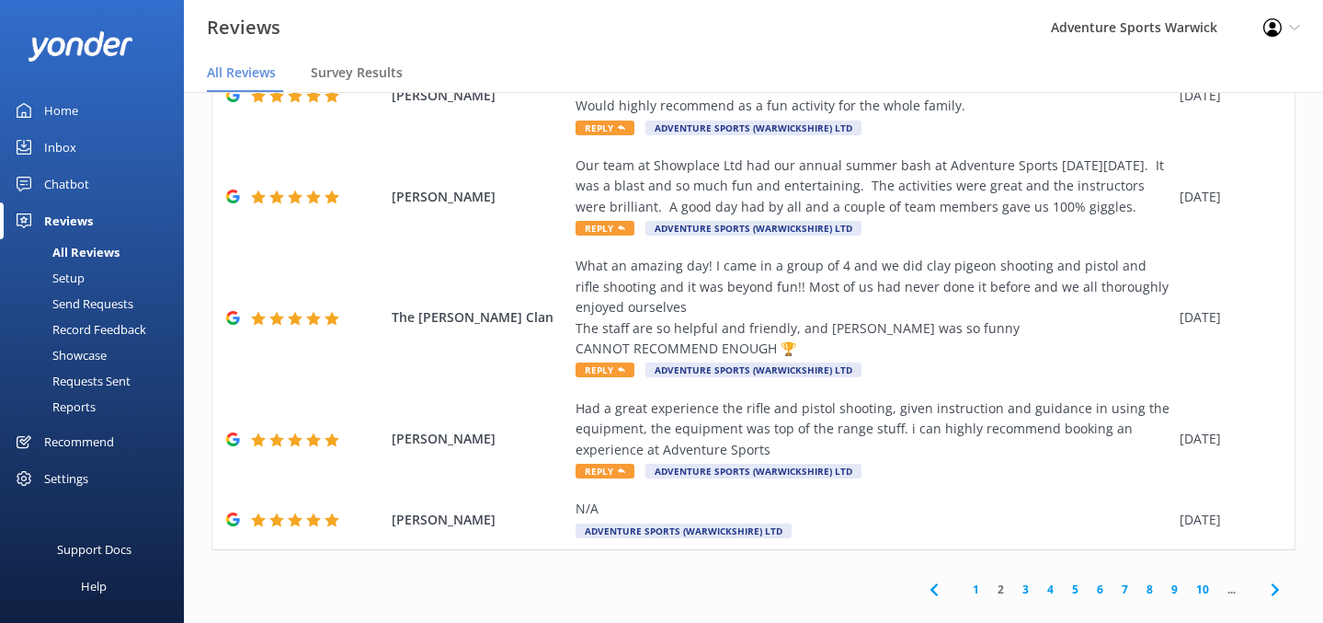
click at [1015, 580] on link "3" at bounding box center [1025, 588] width 25 height 17
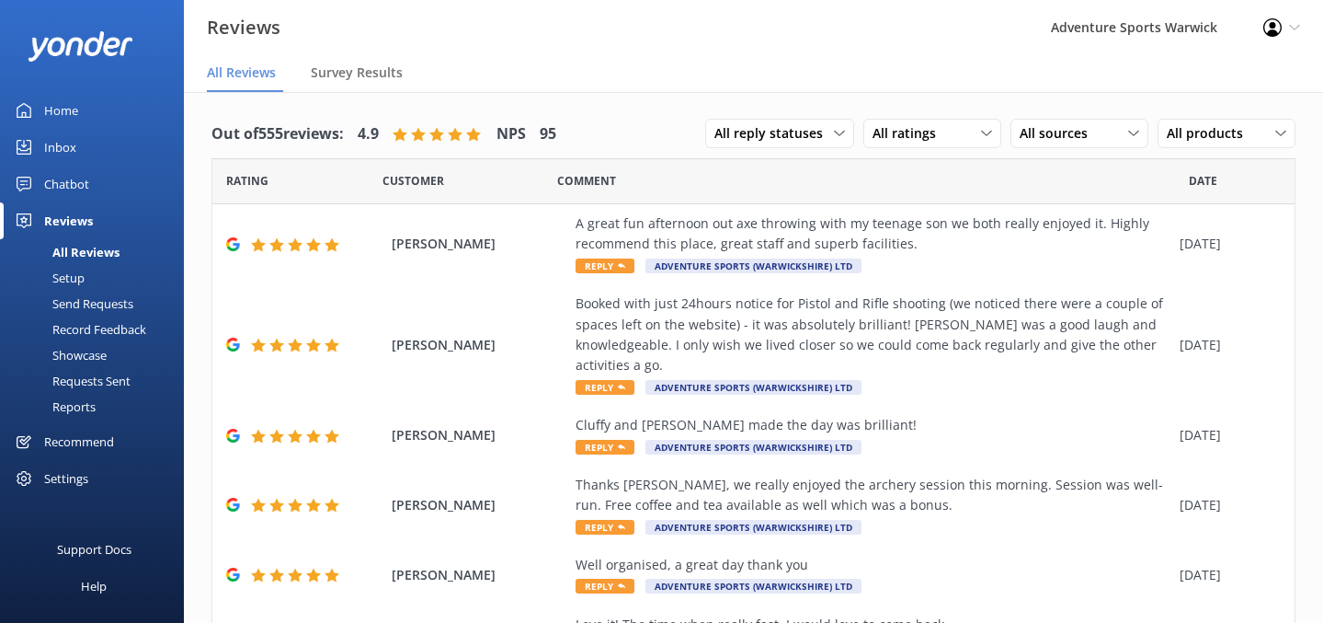
click at [64, 109] on div "Home" at bounding box center [61, 110] width 34 height 37
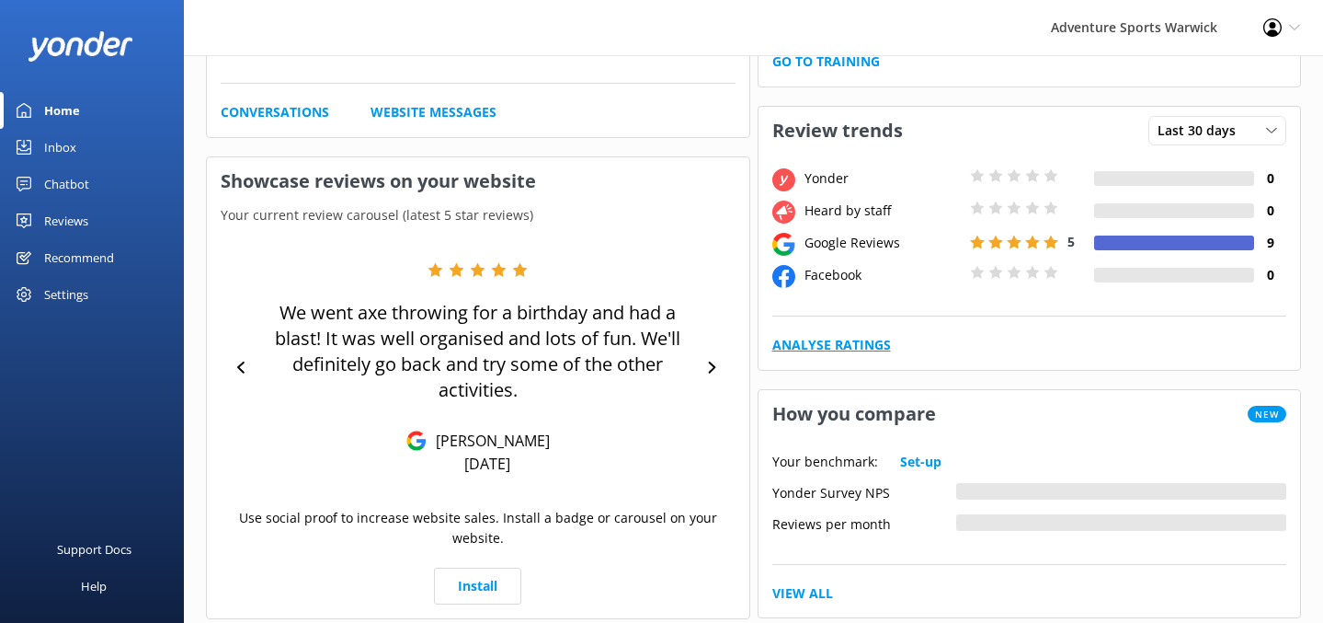
click at [815, 338] on link "Analyse Ratings" at bounding box center [831, 345] width 119 height 20
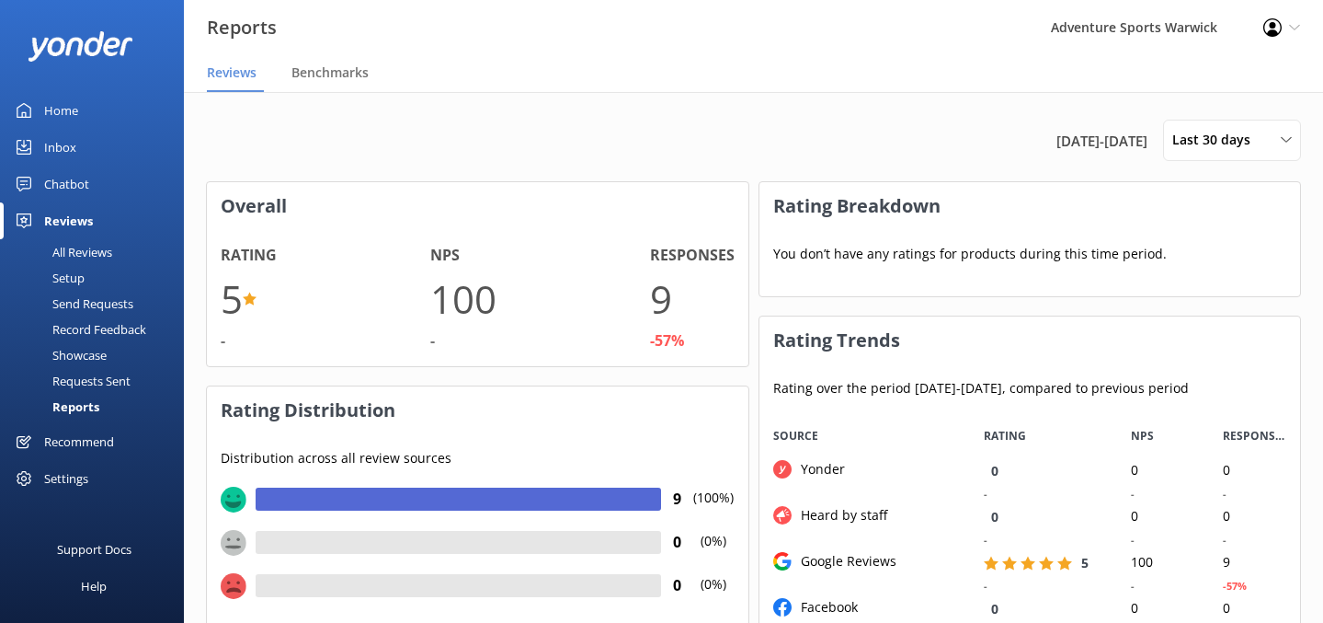
click at [74, 109] on div "Home" at bounding box center [61, 110] width 34 height 37
